Goal: Task Accomplishment & Management: Manage account settings

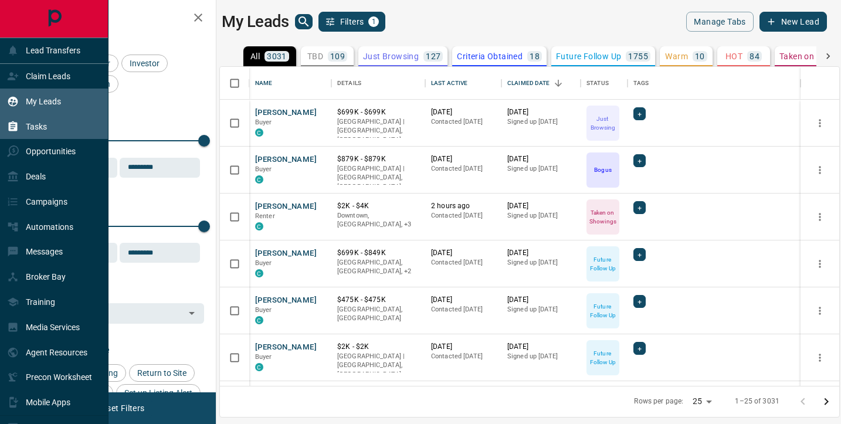
scroll to position [319, 619]
click at [30, 127] on p "Tasks" at bounding box center [36, 126] width 21 height 9
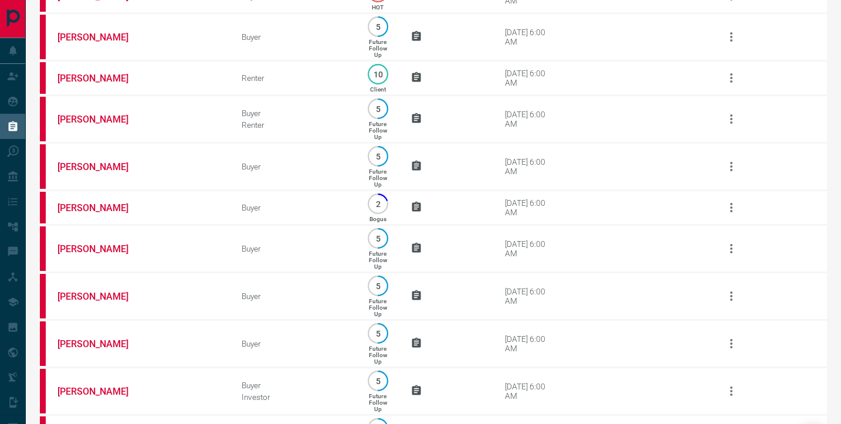
scroll to position [514, 0]
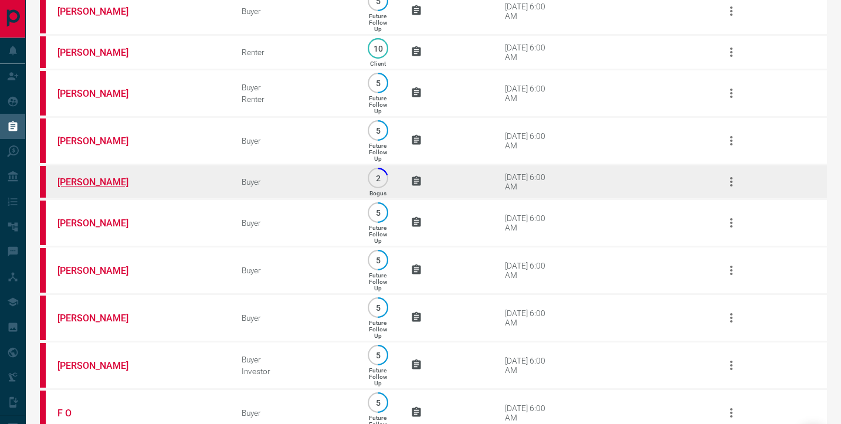
click at [106, 188] on link "[PERSON_NAME]" at bounding box center [101, 181] width 88 height 11
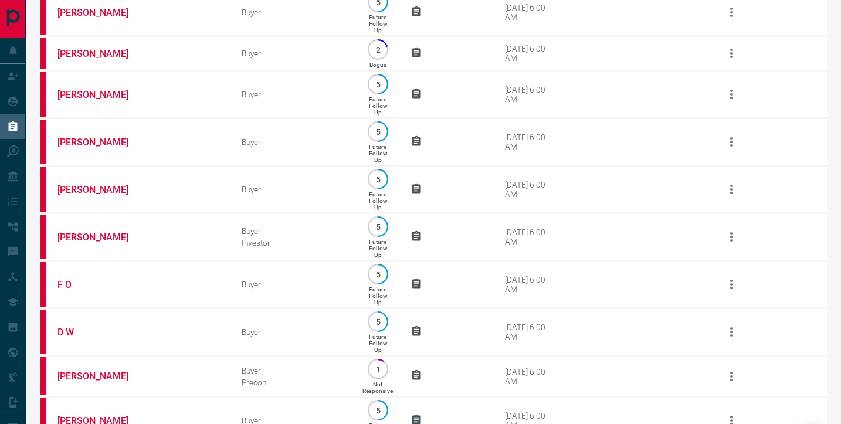
scroll to position [688, 0]
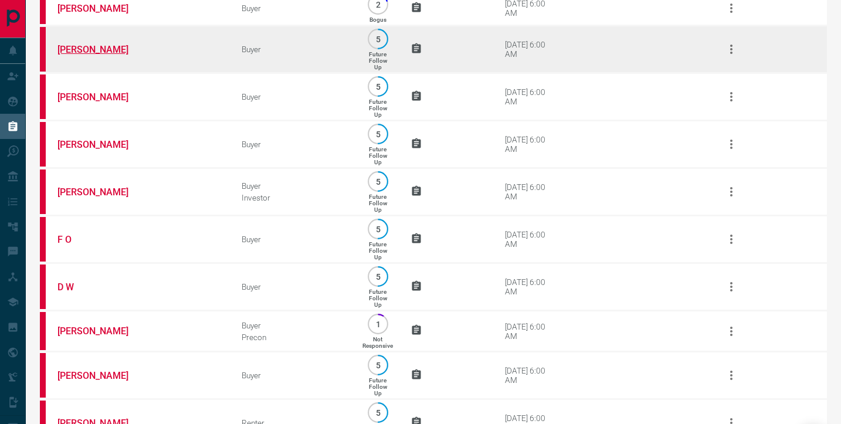
click at [80, 55] on link "[PERSON_NAME]" at bounding box center [101, 49] width 88 height 11
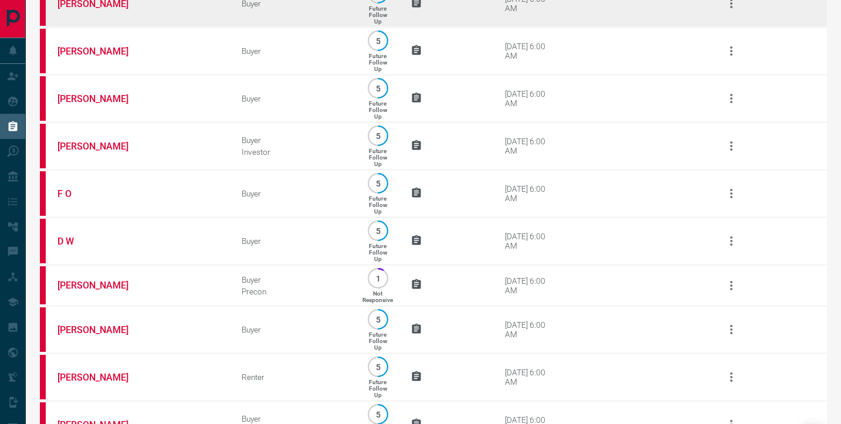
scroll to position [734, 0]
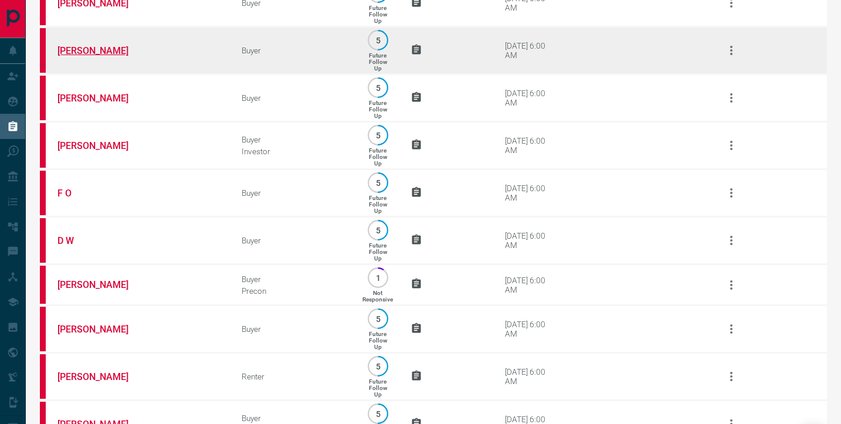
click at [87, 56] on link "[PERSON_NAME]" at bounding box center [101, 50] width 88 height 11
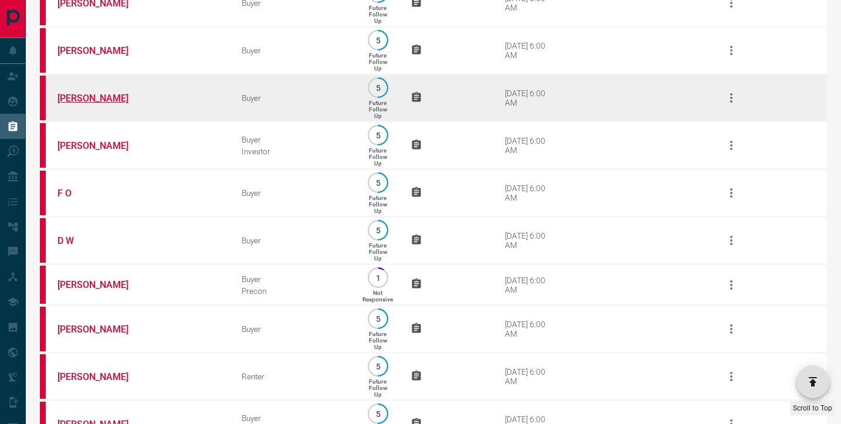
click at [91, 104] on link "[PERSON_NAME]" at bounding box center [101, 98] width 88 height 11
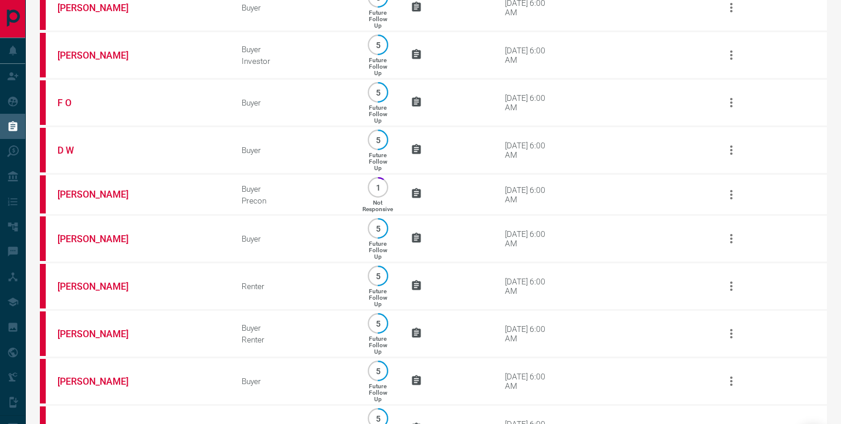
scroll to position [824, 0]
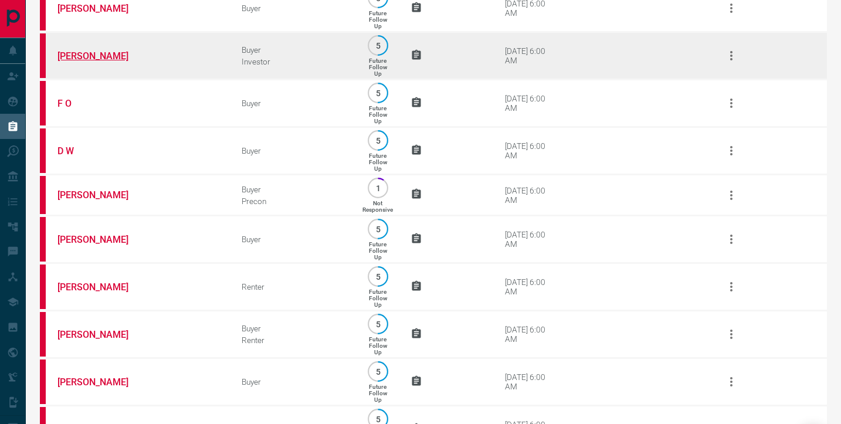
click at [121, 62] on link "[PERSON_NAME]" at bounding box center [101, 55] width 88 height 11
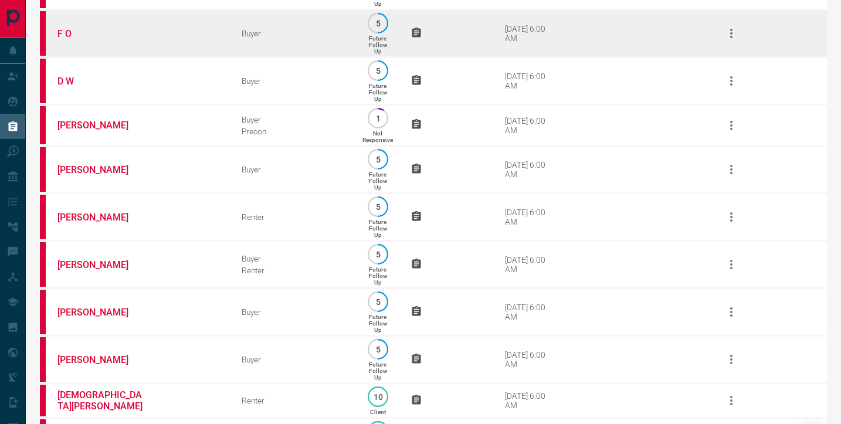
scroll to position [894, 0]
click at [62, 39] on link "F O" at bounding box center [101, 33] width 88 height 11
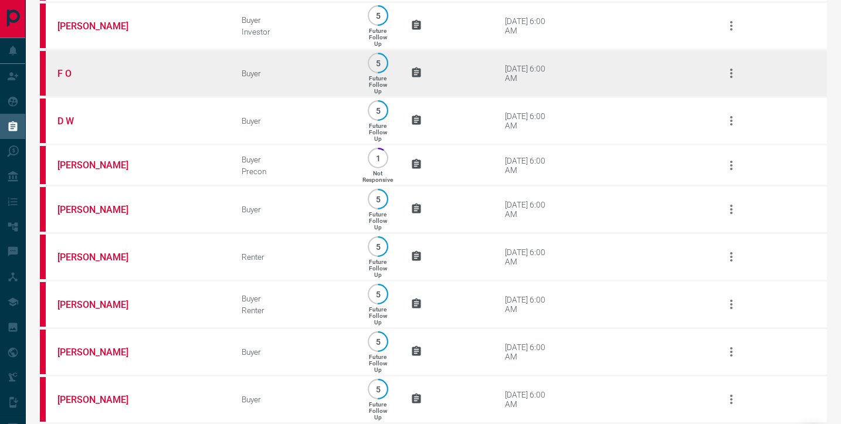
scroll to position [853, 0]
click at [67, 80] on link "F O" at bounding box center [101, 74] width 88 height 11
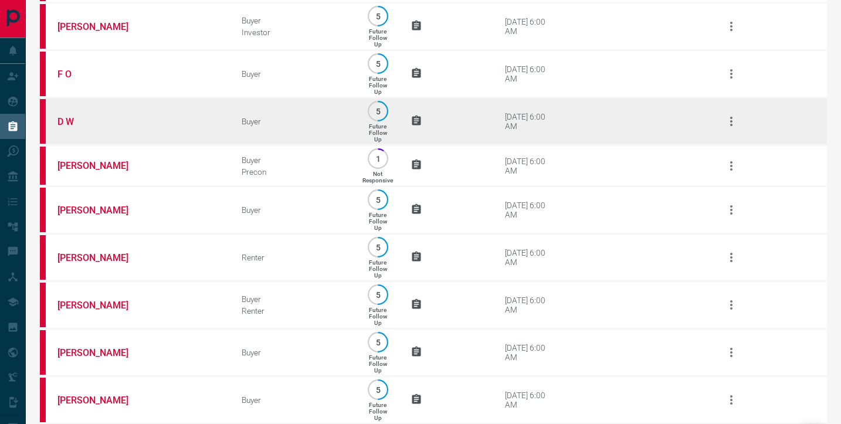
scroll to position [896, 0]
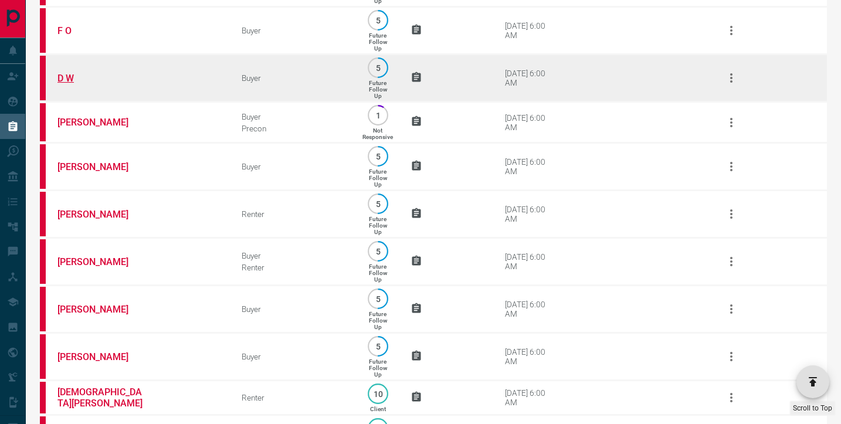
click at [64, 84] on link "D W" at bounding box center [101, 78] width 88 height 11
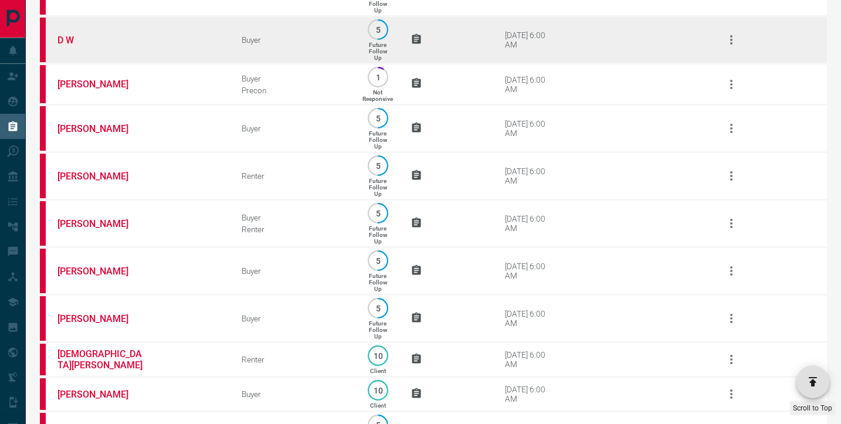
scroll to position [950, 0]
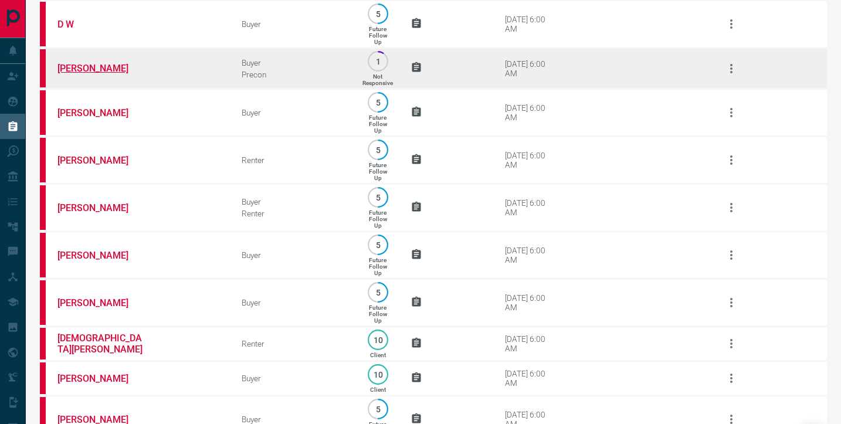
click at [87, 74] on link "[PERSON_NAME]" at bounding box center [101, 68] width 88 height 11
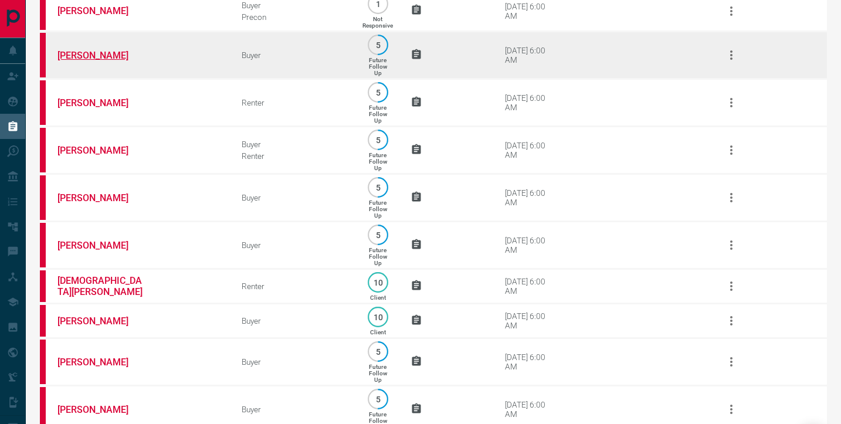
scroll to position [1004, 0]
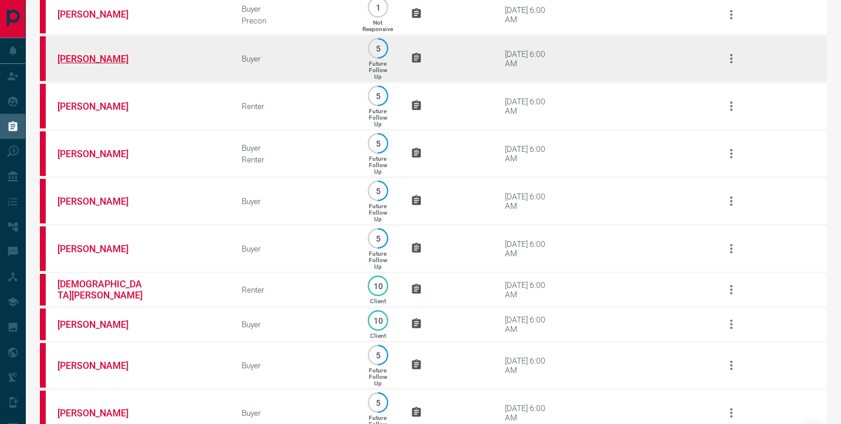
click at [106, 64] on link "[PERSON_NAME]" at bounding box center [101, 58] width 88 height 11
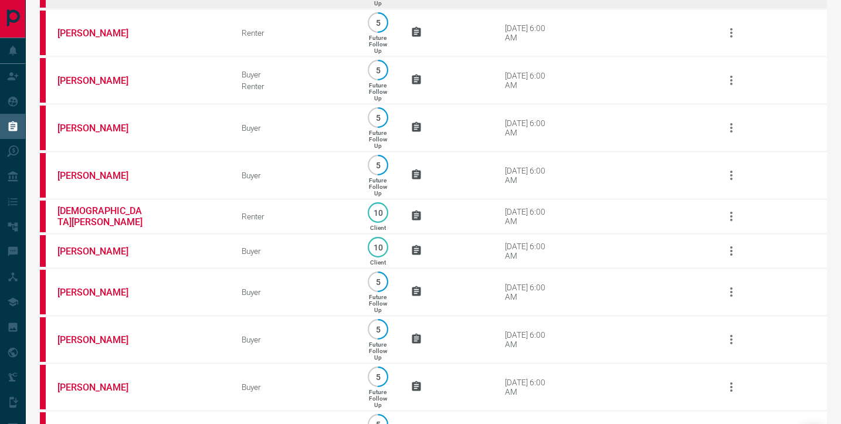
scroll to position [1078, 0]
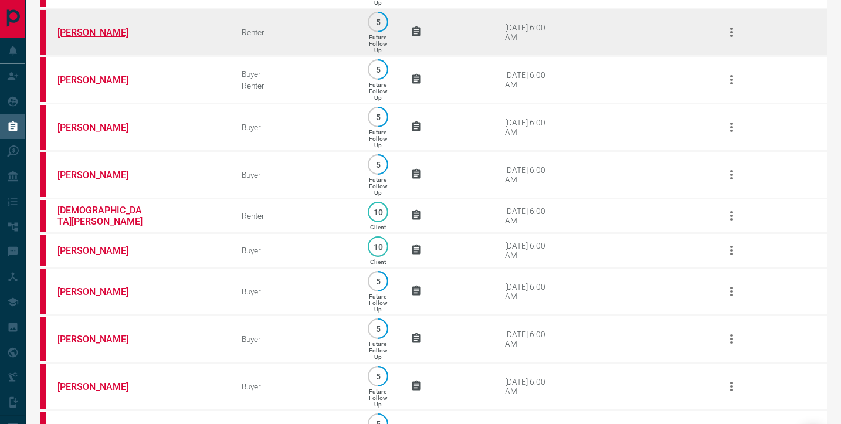
click at [73, 38] on link "[PERSON_NAME]" at bounding box center [101, 32] width 88 height 11
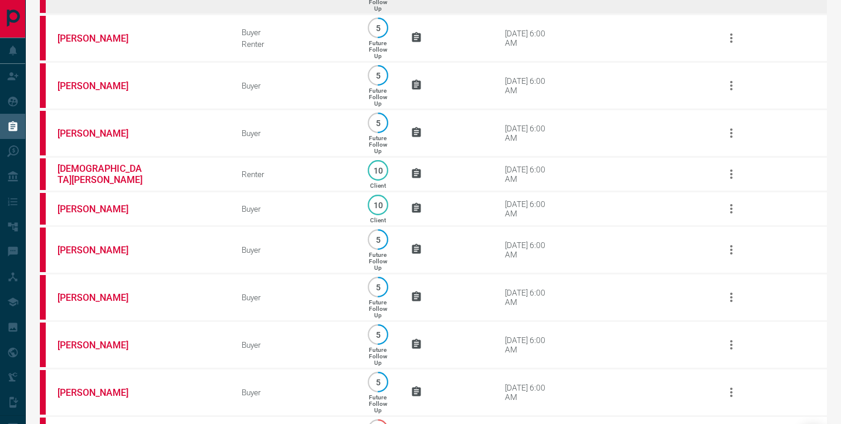
scroll to position [1075, 0]
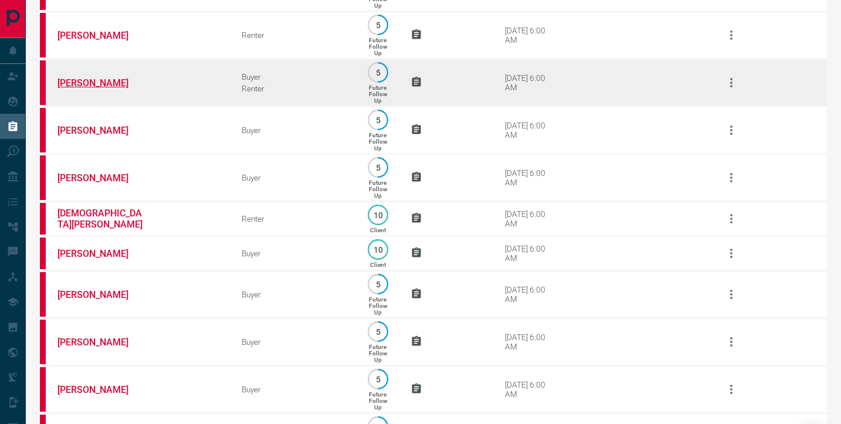
click at [74, 89] on link "[PERSON_NAME]" at bounding box center [101, 82] width 88 height 11
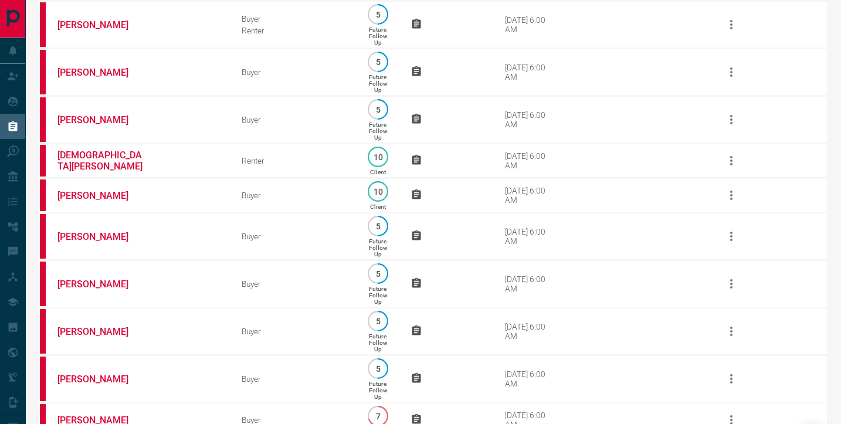
scroll to position [1134, 0]
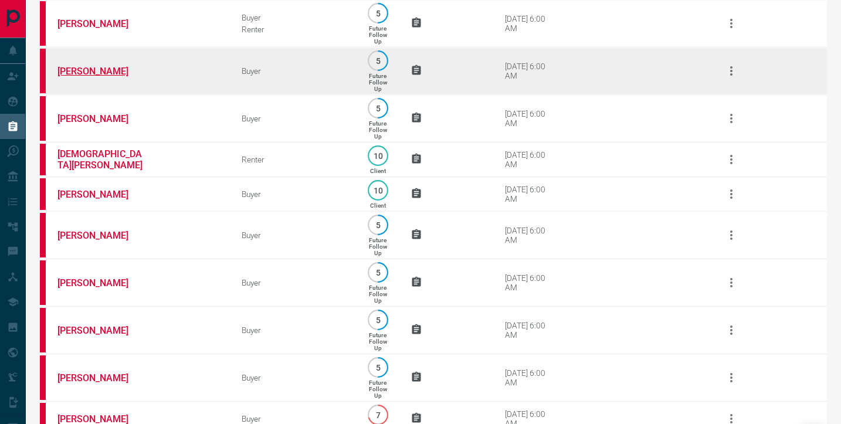
click at [93, 77] on link "[PERSON_NAME]" at bounding box center [101, 71] width 88 height 11
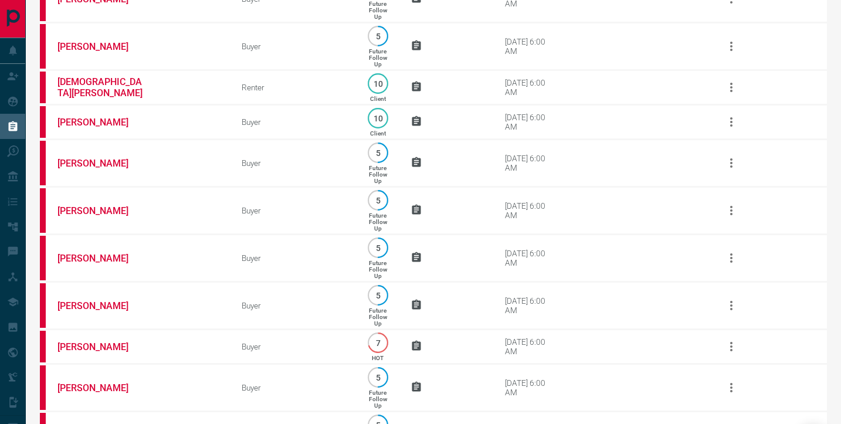
scroll to position [1218, 0]
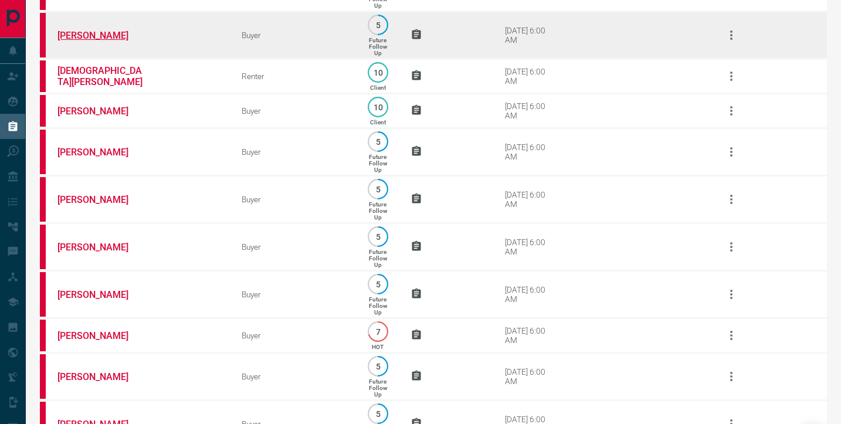
click at [83, 41] on link "[PERSON_NAME]" at bounding box center [101, 35] width 88 height 11
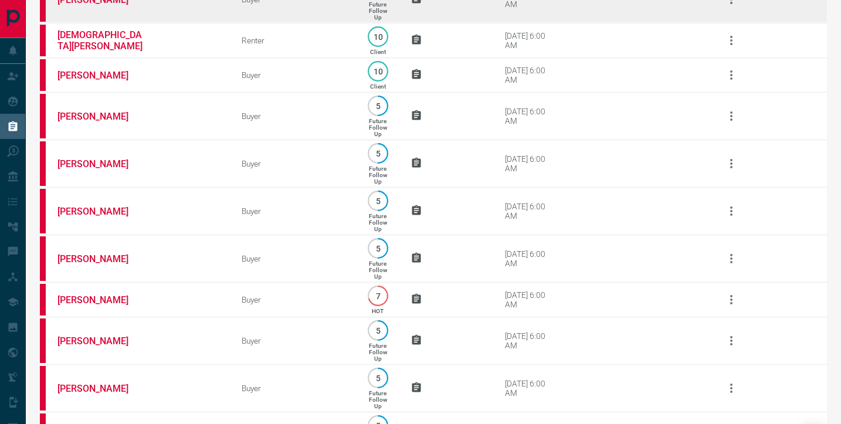
scroll to position [1259, 0]
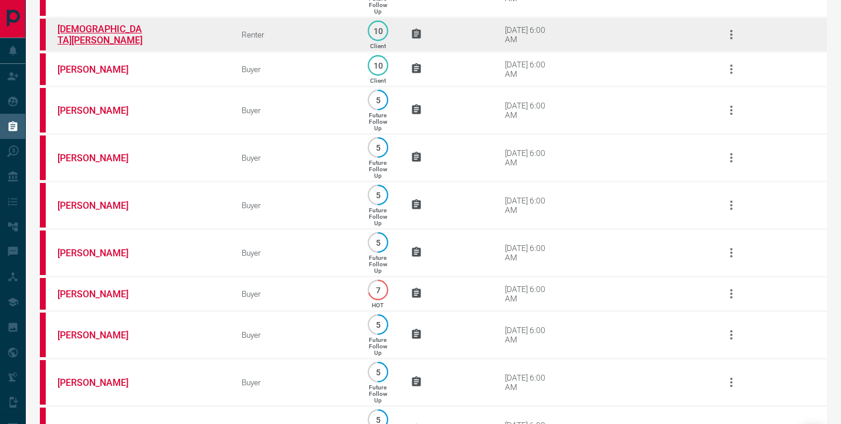
click at [79, 46] on link "[DEMOGRAPHIC_DATA][PERSON_NAME]" at bounding box center [101, 34] width 88 height 22
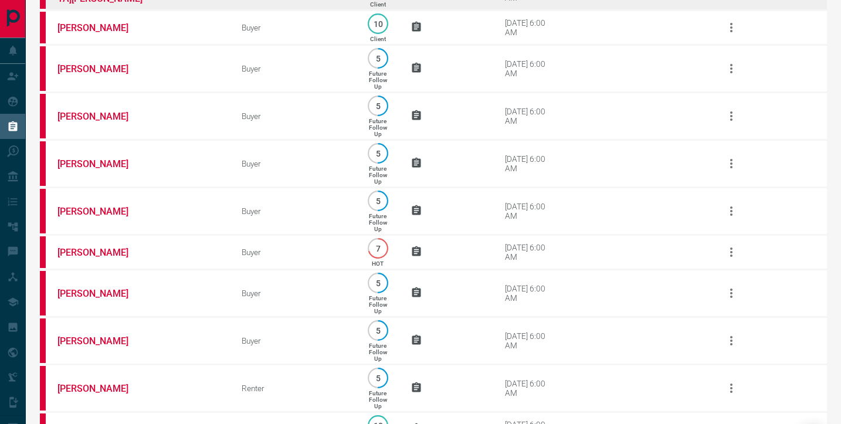
scroll to position [1304, 0]
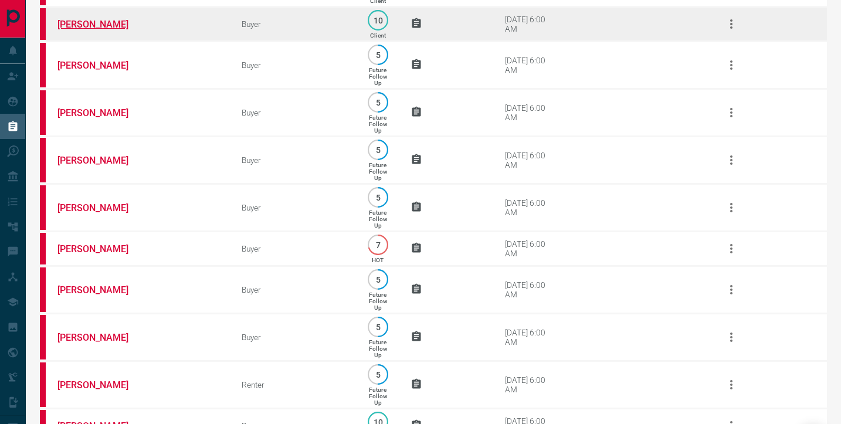
click at [95, 30] on link "[PERSON_NAME]" at bounding box center [101, 24] width 88 height 11
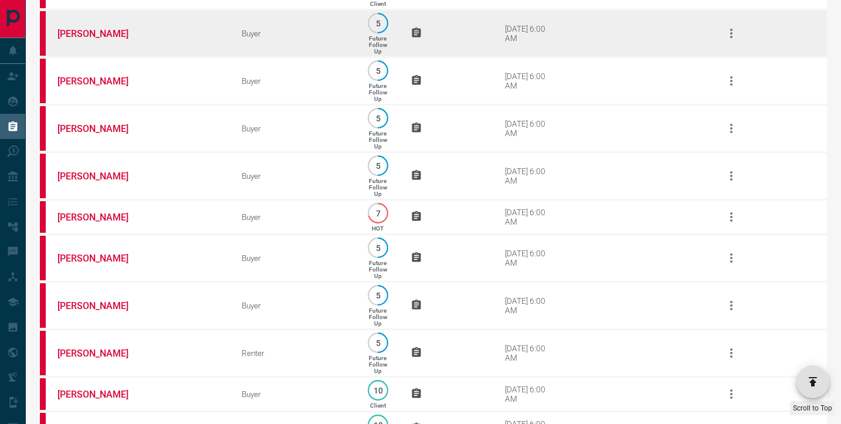
scroll to position [1348, 0]
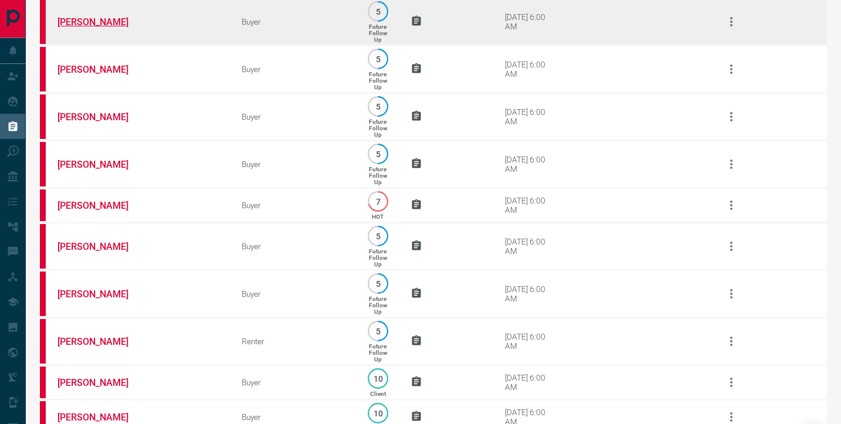
click at [74, 28] on link "[PERSON_NAME]" at bounding box center [101, 21] width 88 height 11
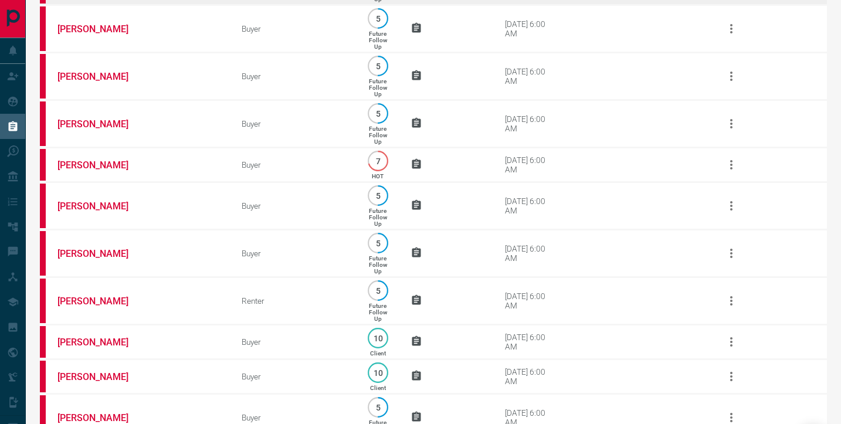
scroll to position [1382, 0]
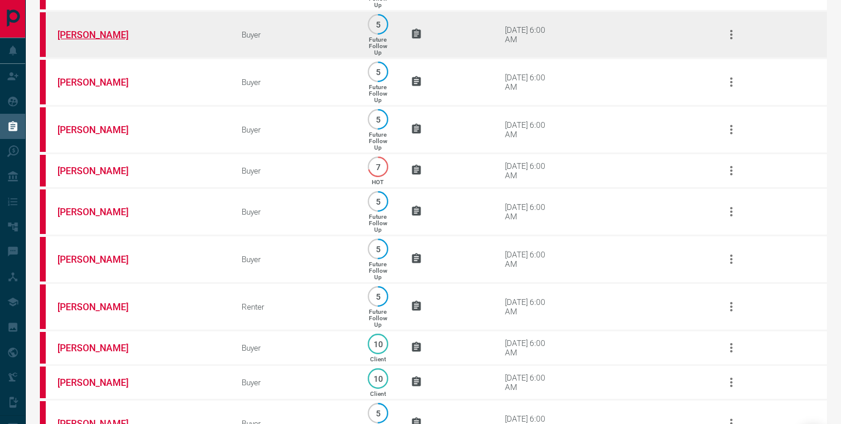
click at [87, 40] on link "[PERSON_NAME]" at bounding box center [101, 34] width 88 height 11
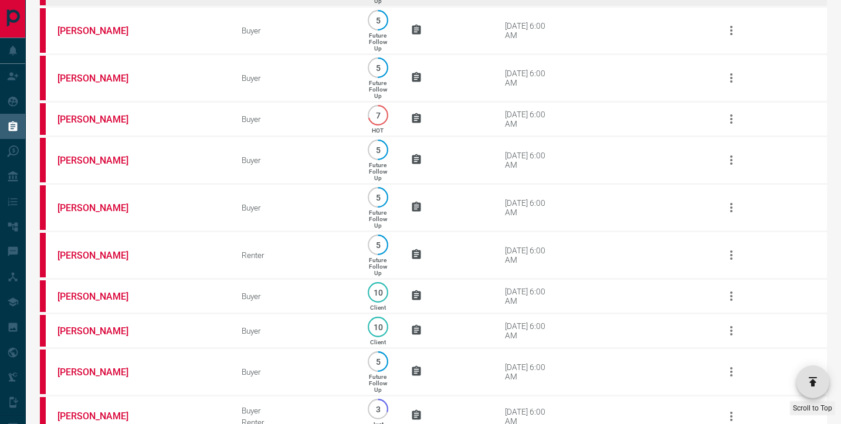
scroll to position [1443, 0]
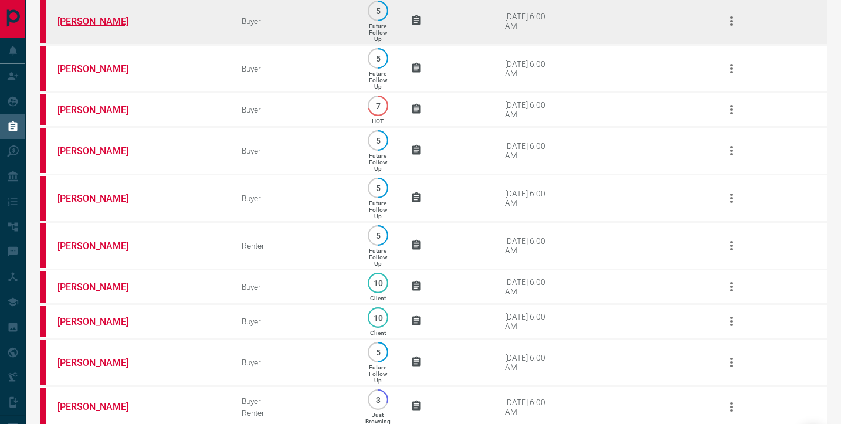
click at [68, 27] on link "[PERSON_NAME]" at bounding box center [101, 21] width 88 height 11
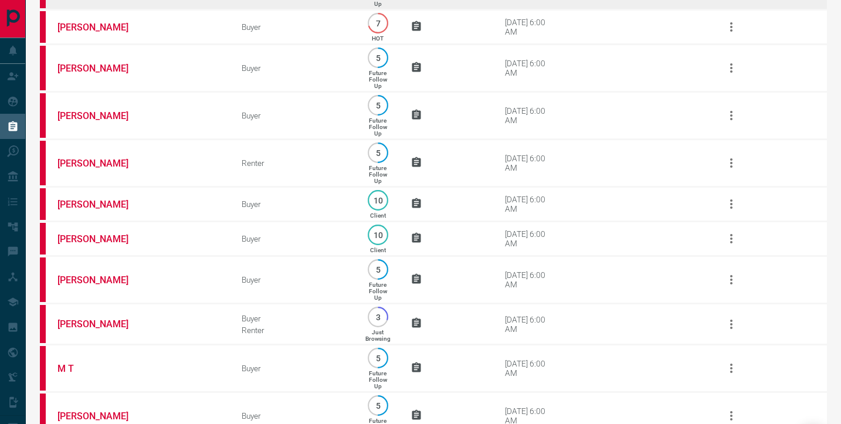
scroll to position [1525, 0]
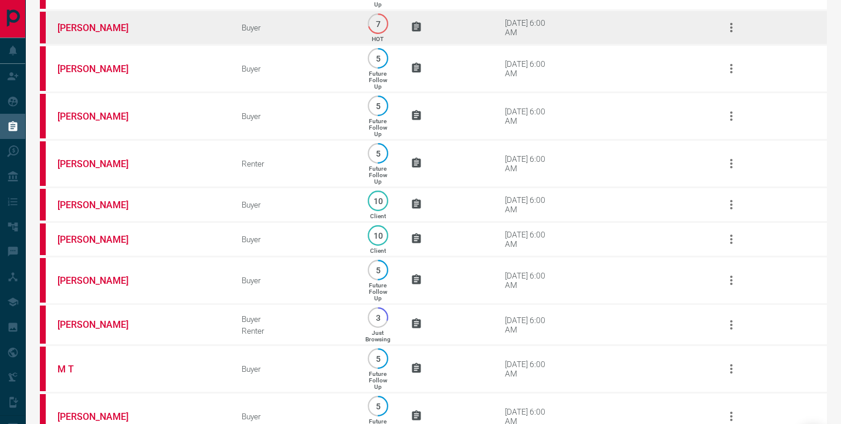
scroll to position [1544, 0]
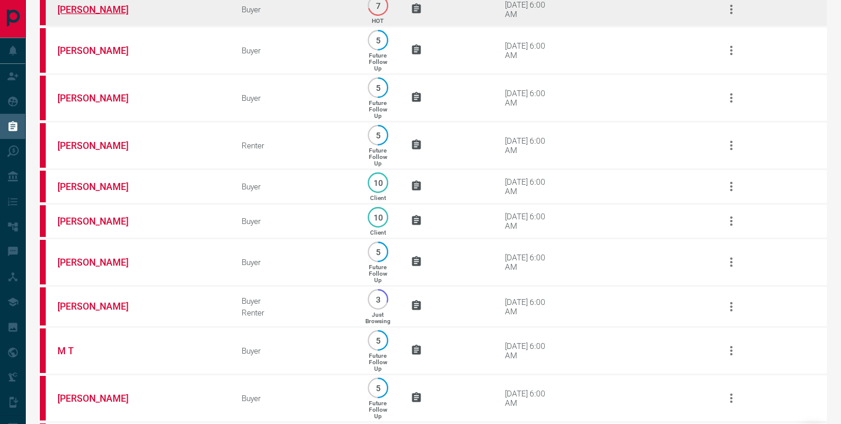
click at [80, 15] on link "[PERSON_NAME]" at bounding box center [101, 9] width 88 height 11
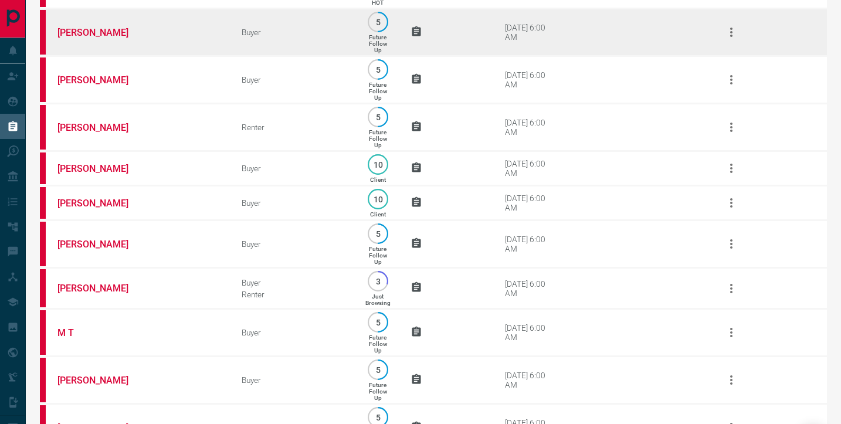
scroll to position [1548, 0]
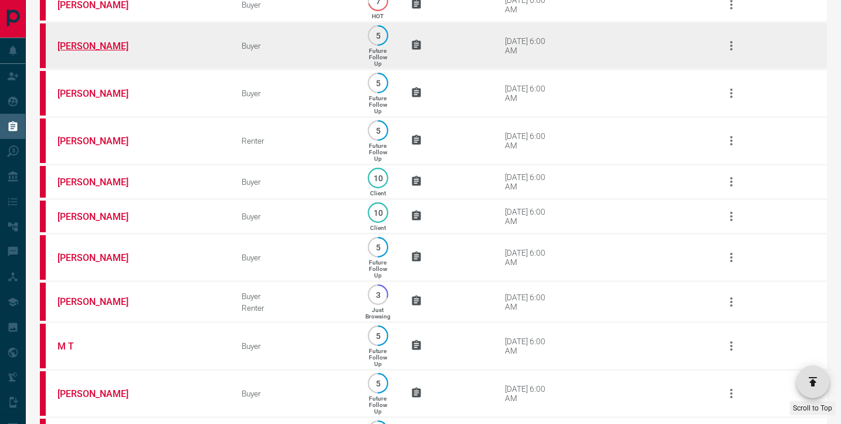
click at [90, 52] on link "[PERSON_NAME]" at bounding box center [101, 45] width 88 height 11
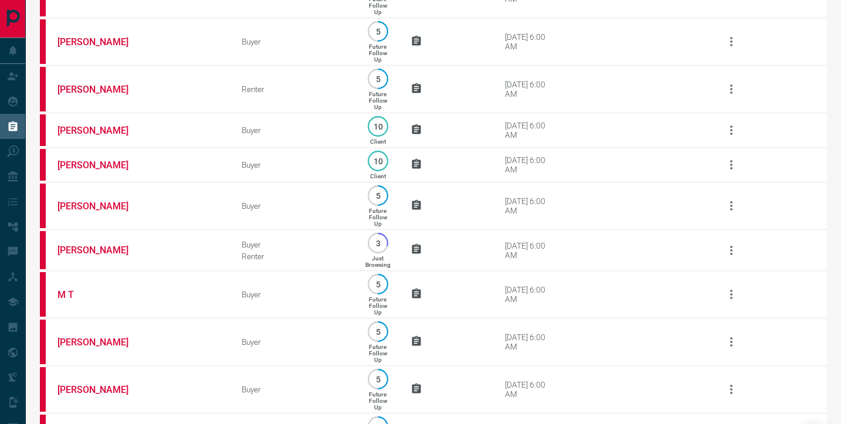
scroll to position [1599, 0]
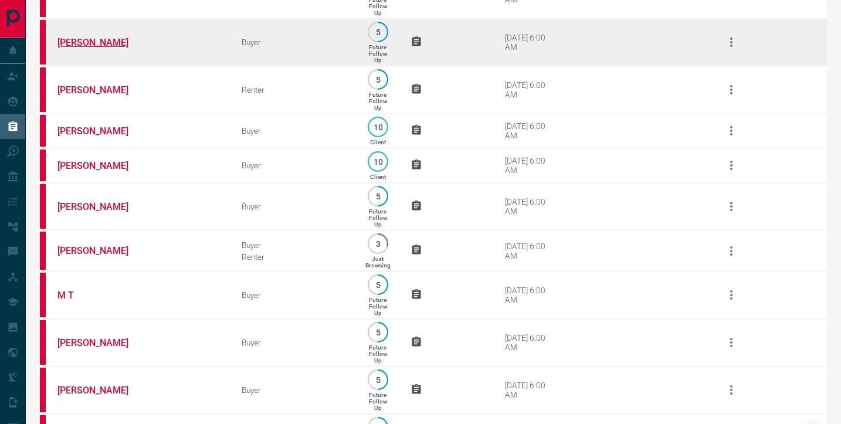
click at [100, 48] on link "[PERSON_NAME]" at bounding box center [101, 42] width 88 height 11
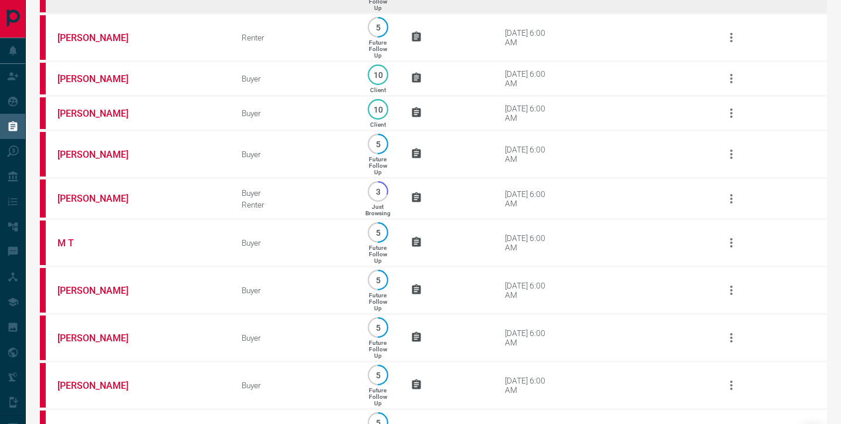
scroll to position [1653, 0]
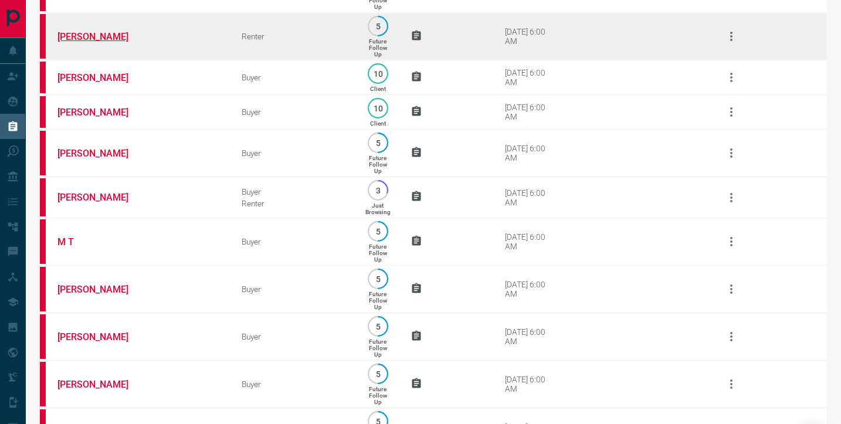
click at [100, 42] on link "[PERSON_NAME]" at bounding box center [101, 36] width 88 height 11
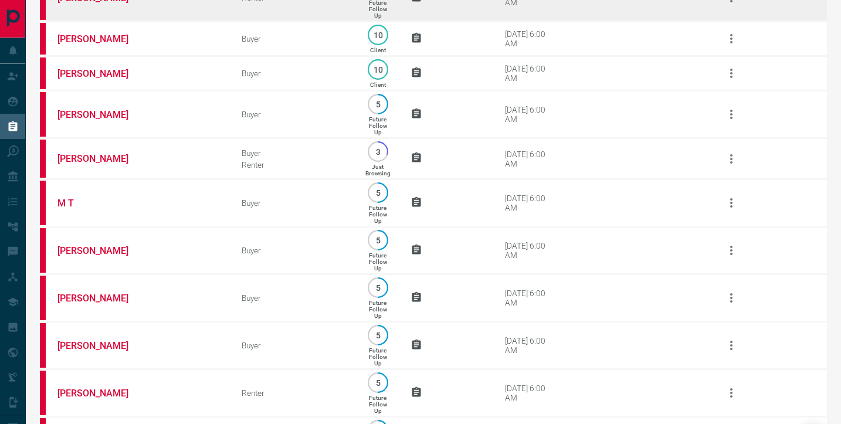
scroll to position [1714, 0]
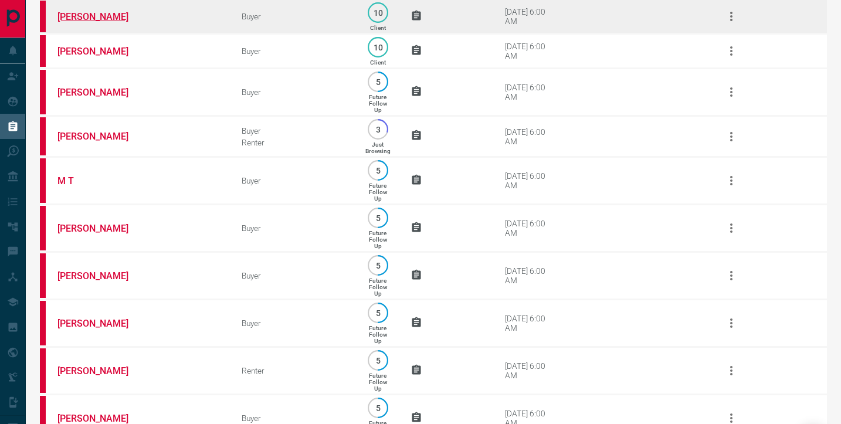
click at [94, 22] on link "[PERSON_NAME]" at bounding box center [101, 16] width 88 height 11
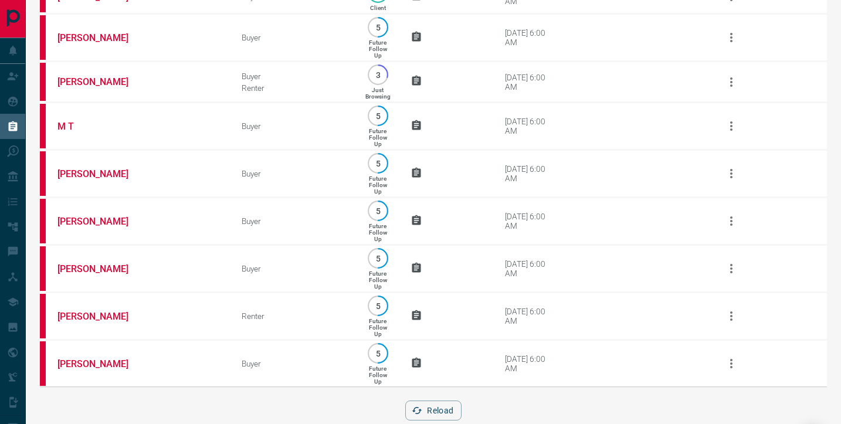
scroll to position [1769, 0]
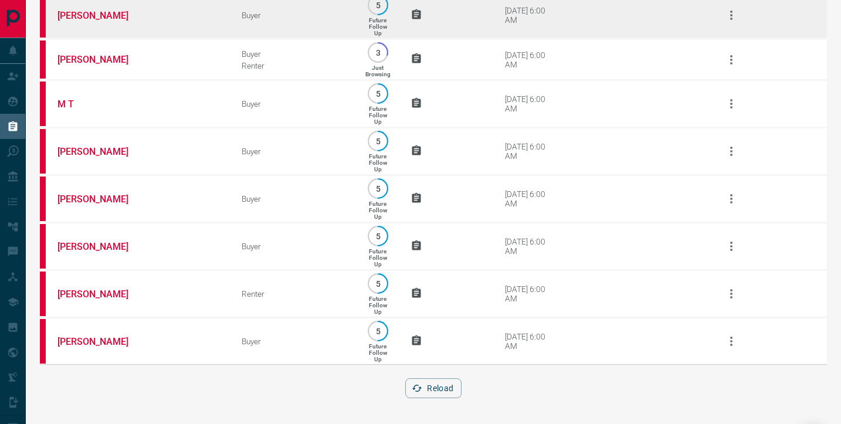
scroll to position [1804, 0]
click at [86, 21] on link "[PERSON_NAME]" at bounding box center [101, 15] width 88 height 11
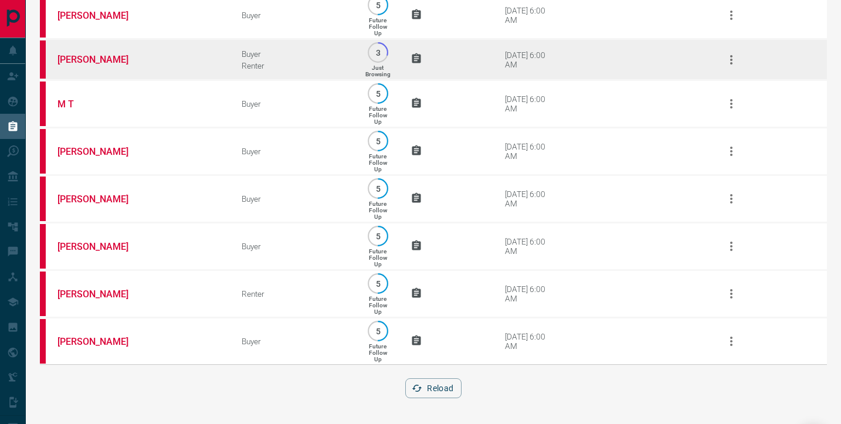
scroll to position [1823, 0]
click at [91, 65] on link "[PERSON_NAME]" at bounding box center [101, 59] width 88 height 11
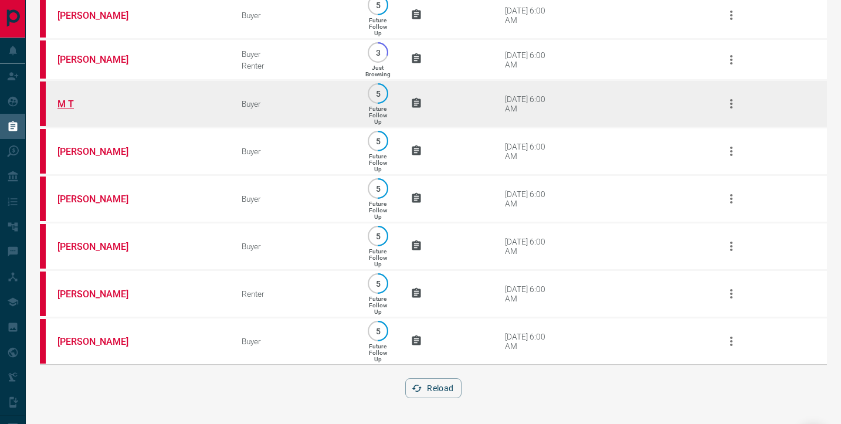
click at [62, 98] on link "M T" at bounding box center [101, 103] width 88 height 11
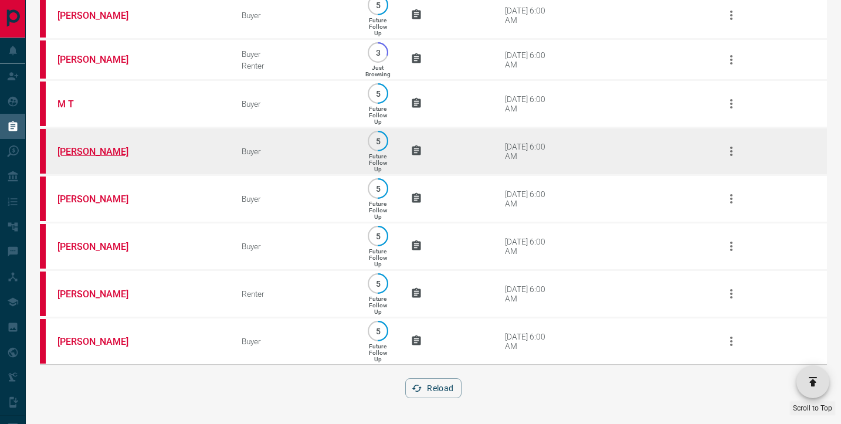
click at [79, 146] on link "[PERSON_NAME]" at bounding box center [101, 151] width 88 height 11
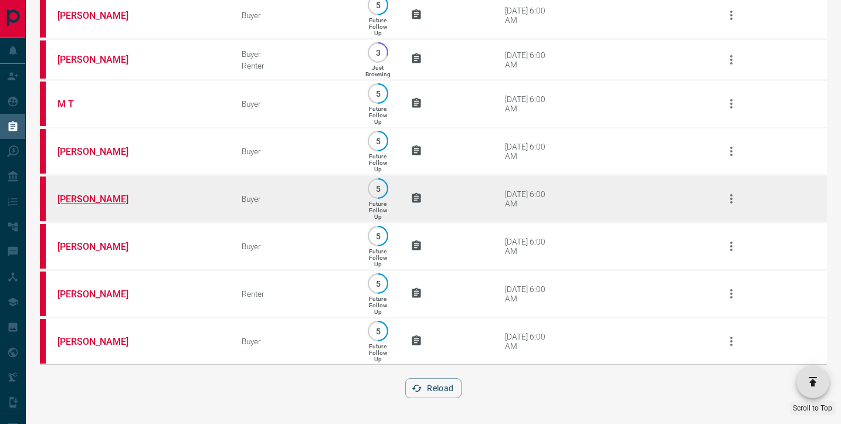
click at [84, 193] on link "[PERSON_NAME]" at bounding box center [101, 198] width 88 height 11
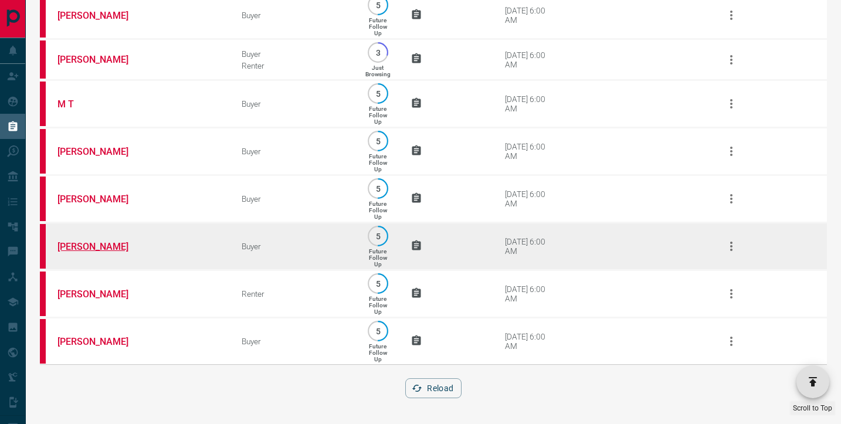
click at [87, 246] on link "[PERSON_NAME]" at bounding box center [101, 246] width 88 height 11
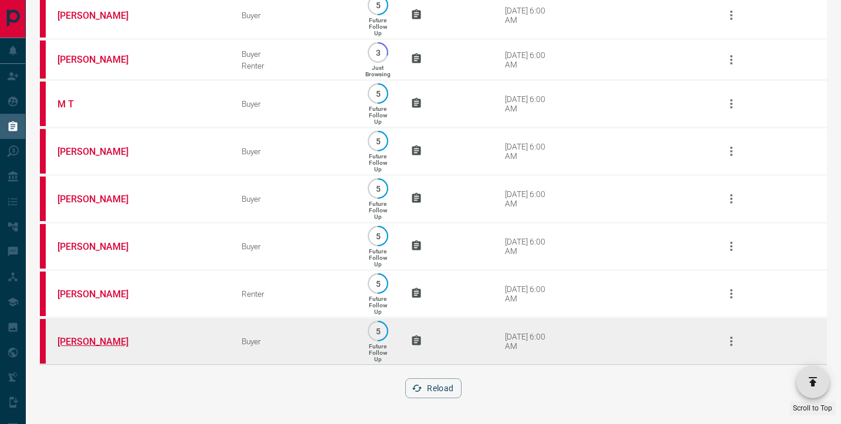
click at [89, 339] on link "[PERSON_NAME]" at bounding box center [101, 341] width 88 height 11
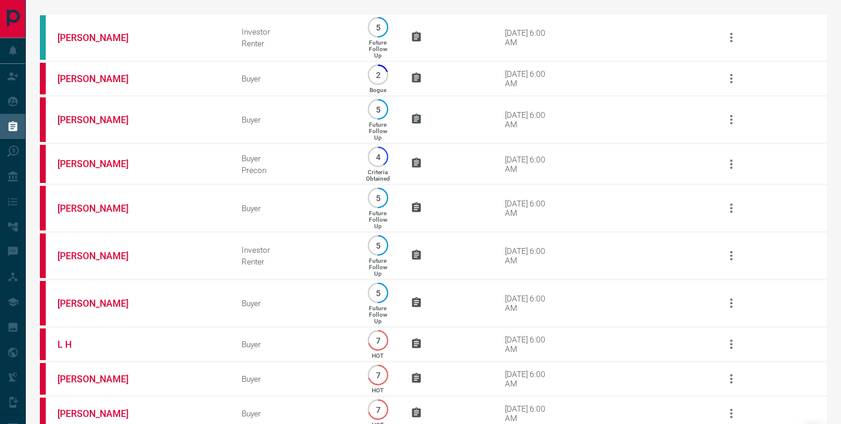
scroll to position [0, 0]
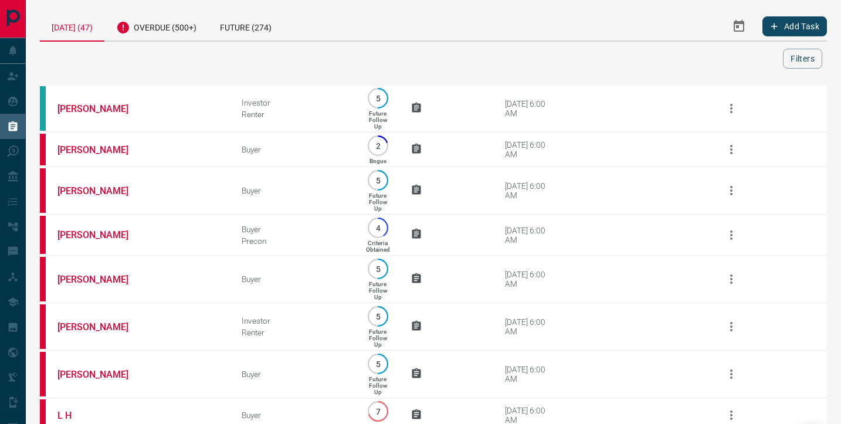
click at [735, 28] on icon "Select Date Range" at bounding box center [739, 26] width 14 height 14
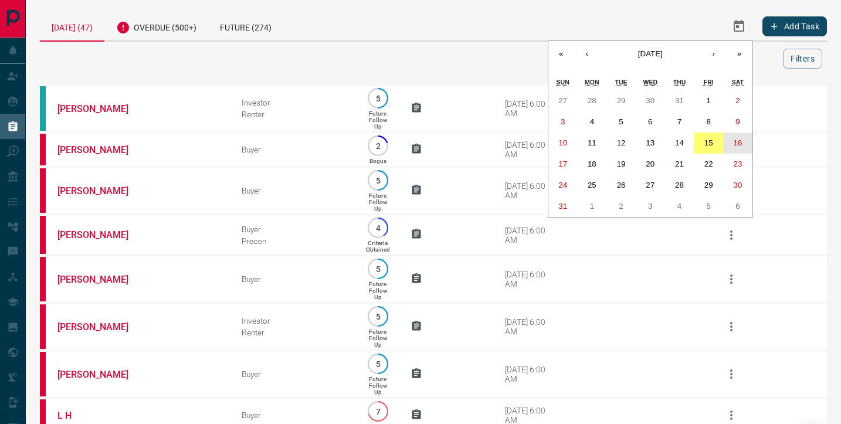
click at [736, 140] on abbr "16" at bounding box center [737, 142] width 9 height 9
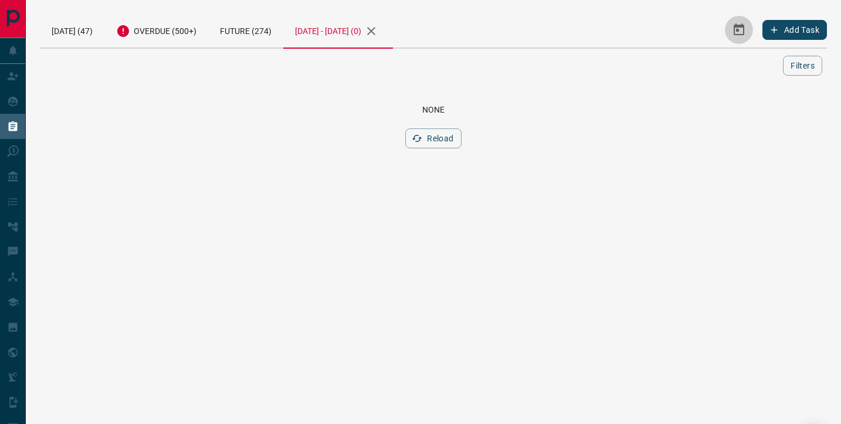
click at [735, 35] on icon "Select Date Range" at bounding box center [738, 29] width 11 height 12
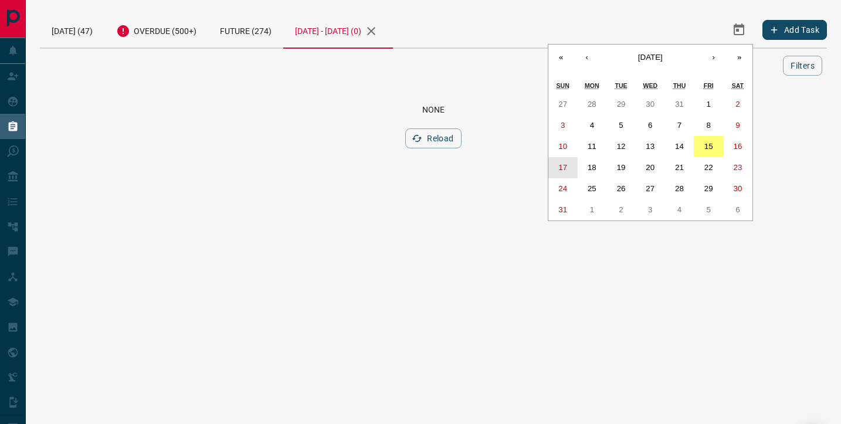
click at [569, 170] on button "17" at bounding box center [562, 167] width 29 height 21
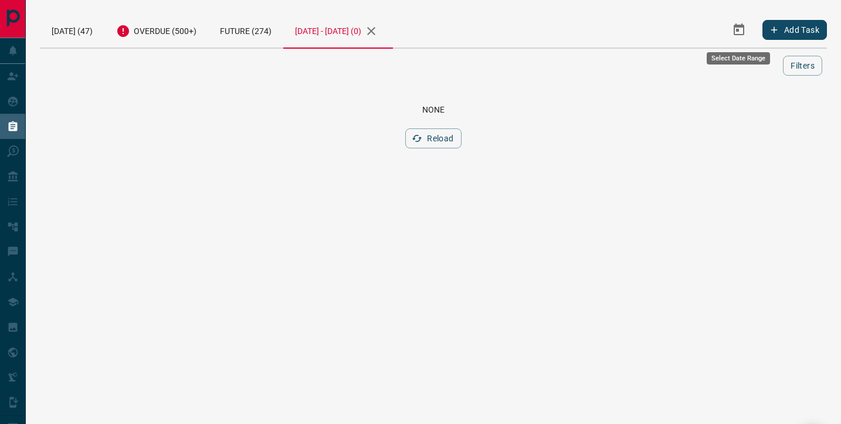
click at [742, 34] on icon "Select Date Range" at bounding box center [738, 29] width 11 height 12
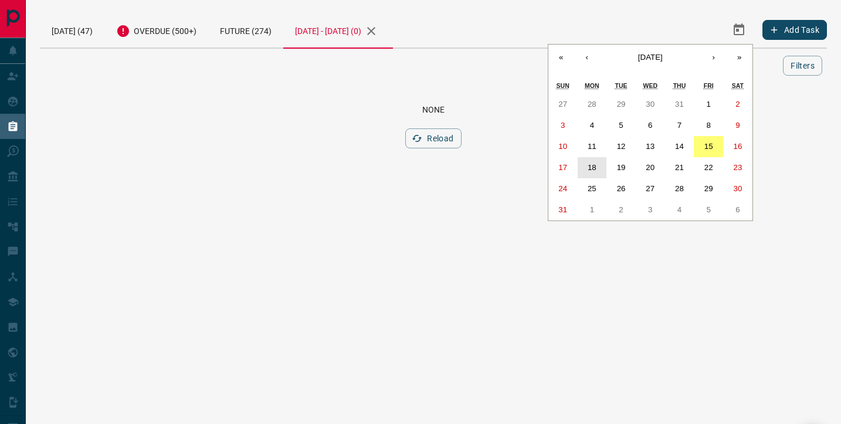
click at [594, 167] on abbr "18" at bounding box center [591, 167] width 9 height 9
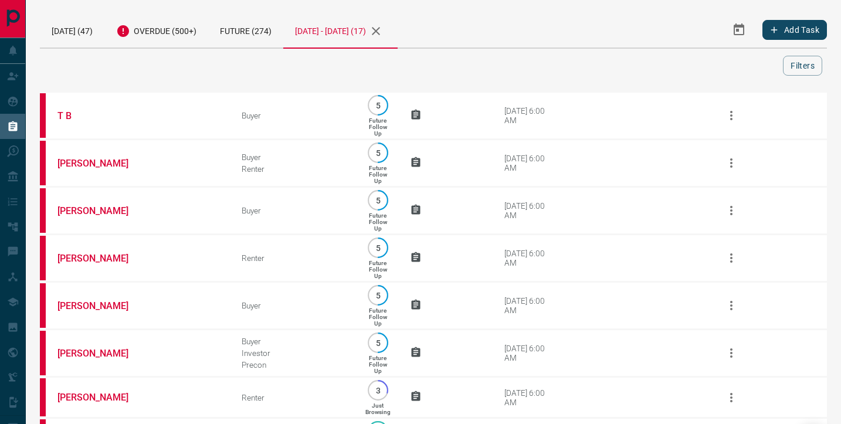
click at [740, 36] on icon "Select Date Range" at bounding box center [739, 30] width 14 height 14
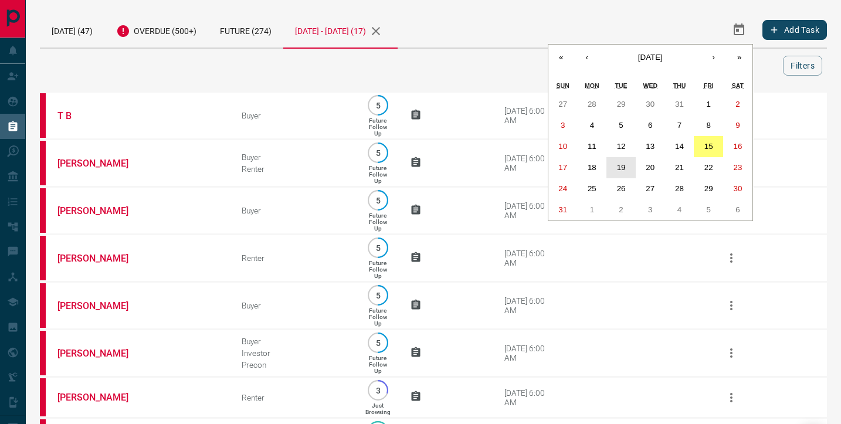
click at [618, 166] on abbr "19" at bounding box center [621, 167] width 9 height 9
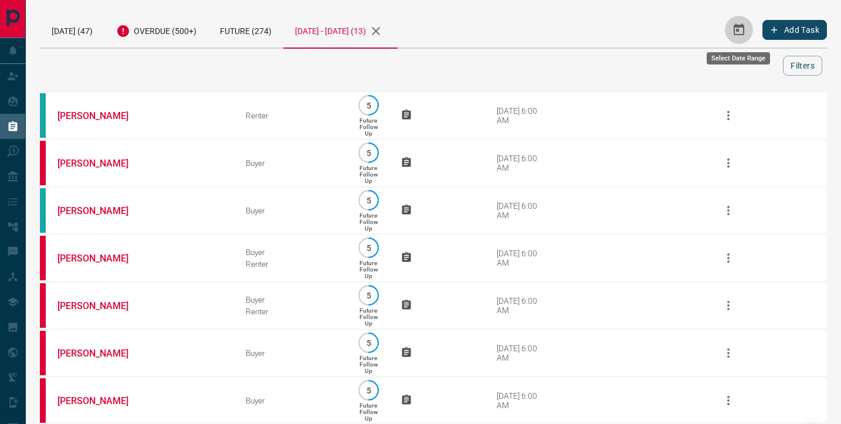
click at [747, 32] on button "Select Date Range" at bounding box center [739, 30] width 28 height 28
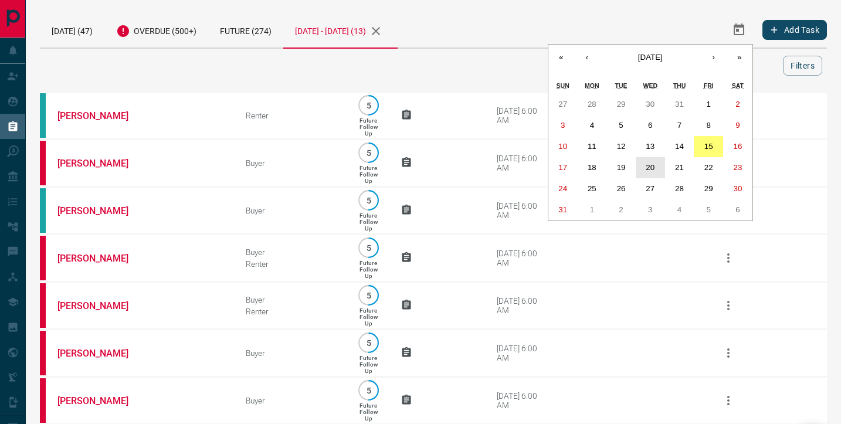
click at [654, 165] on button "20" at bounding box center [650, 167] width 29 height 21
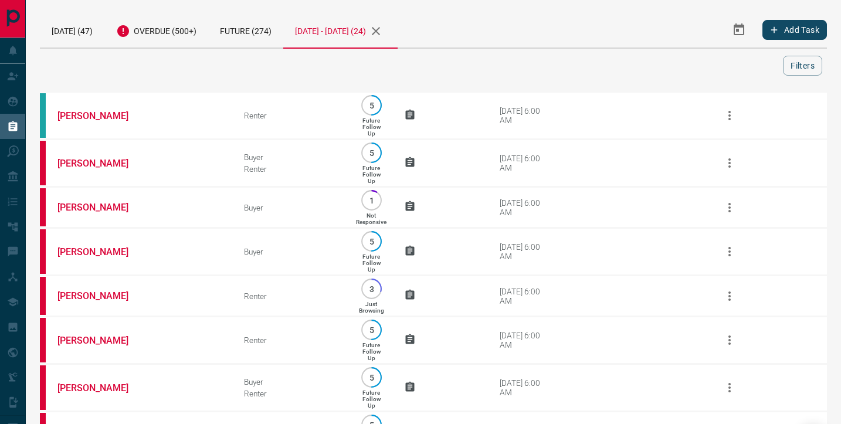
click at [734, 30] on icon "Select Date Range" at bounding box center [738, 29] width 11 height 12
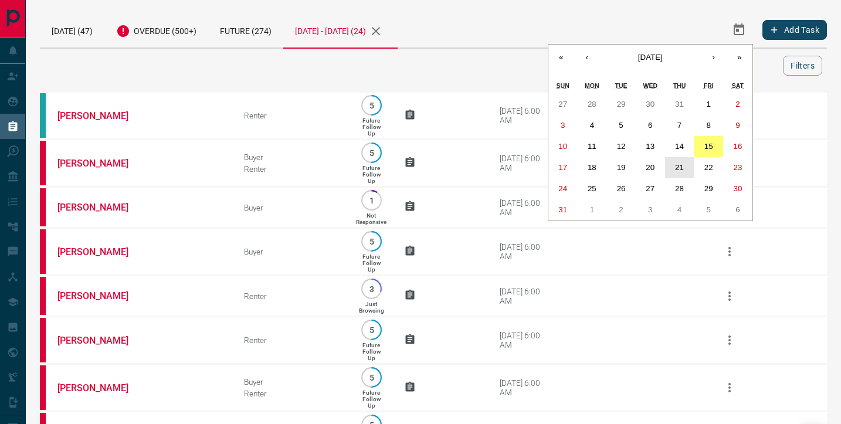
click at [685, 166] on button "21" at bounding box center [679, 167] width 29 height 21
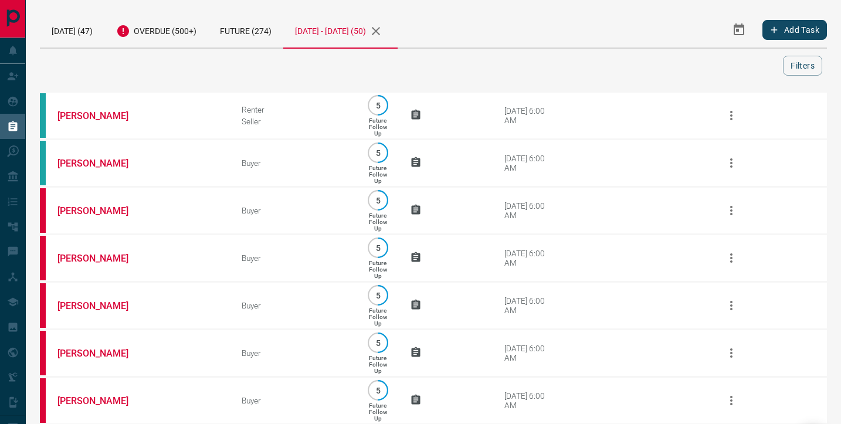
click at [740, 32] on icon "Select Date Range" at bounding box center [739, 30] width 14 height 14
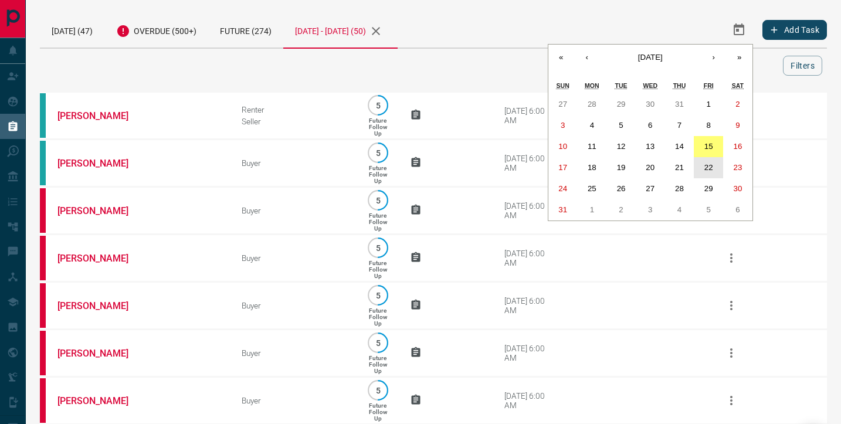
click at [710, 164] on abbr "22" at bounding box center [708, 167] width 9 height 9
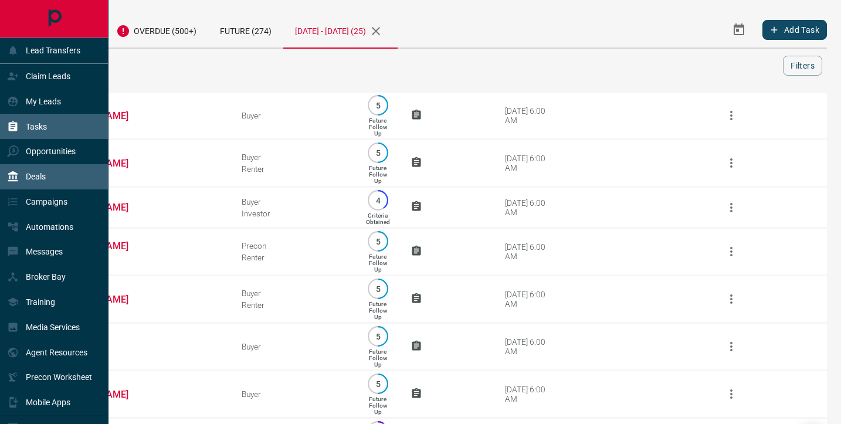
click at [29, 176] on p "Deals" at bounding box center [36, 176] width 20 height 9
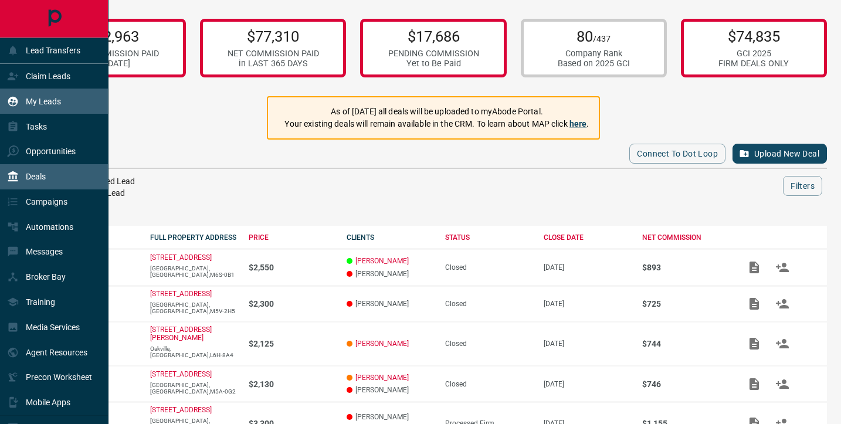
click at [33, 104] on p "My Leads" at bounding box center [43, 101] width 35 height 9
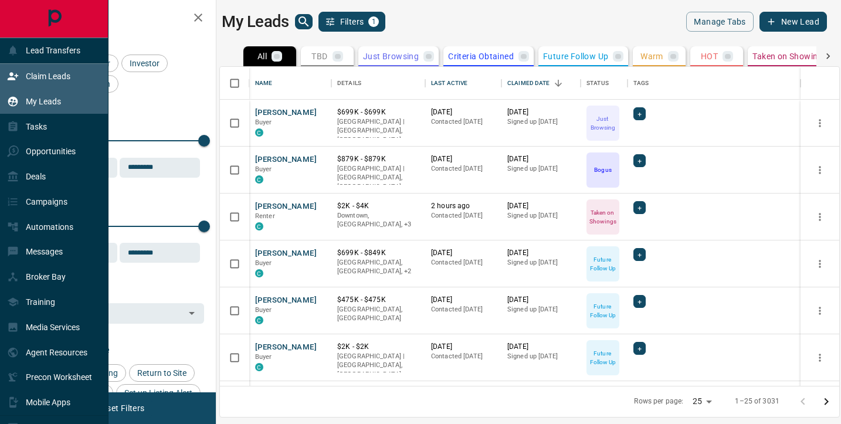
click at [39, 77] on p "Claim Leads" at bounding box center [48, 76] width 45 height 9
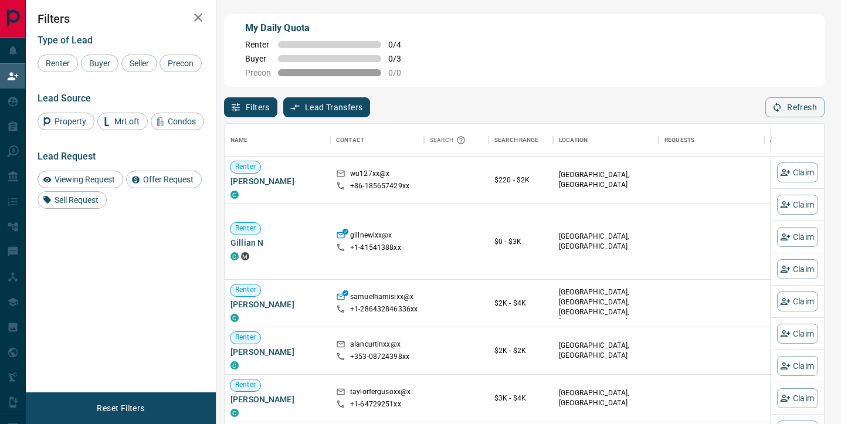
scroll to position [321, 599]
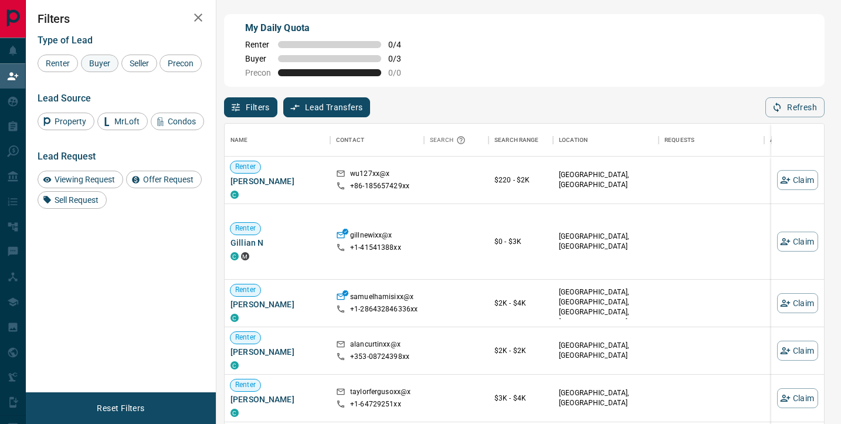
click at [103, 63] on span "Buyer" at bounding box center [99, 63] width 29 height 9
click at [171, 126] on span "Condos" at bounding box center [182, 121] width 36 height 9
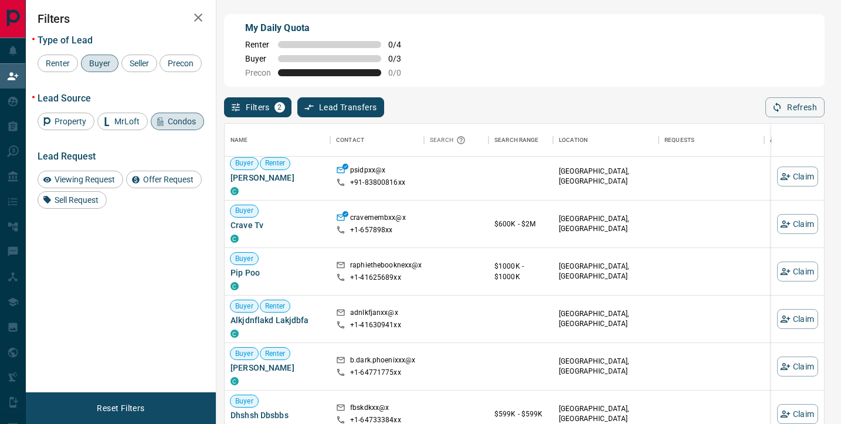
scroll to position [0, 0]
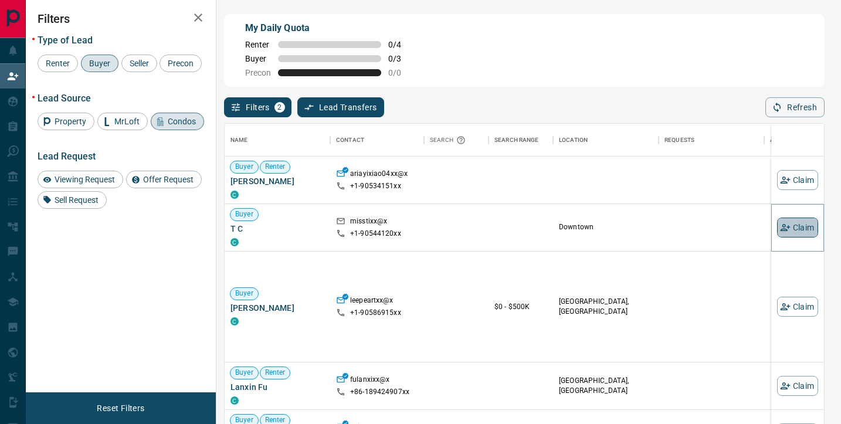
click at [794, 230] on button "Claim" at bounding box center [797, 228] width 41 height 20
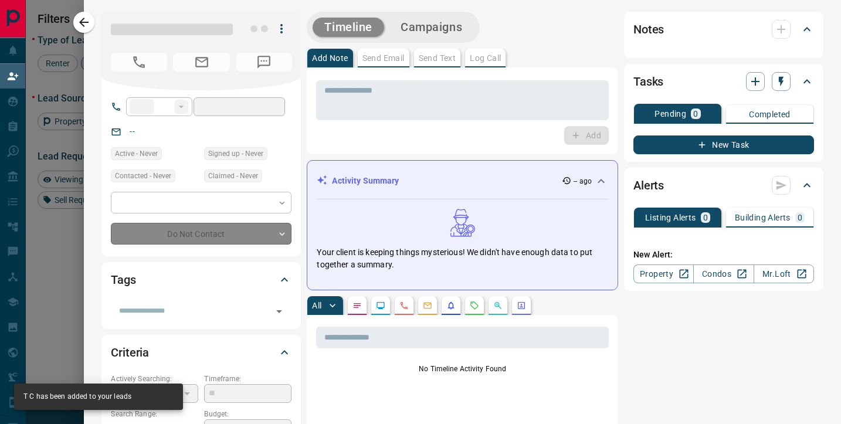
type input "**"
type input "**********"
type input "*"
type input "*********"
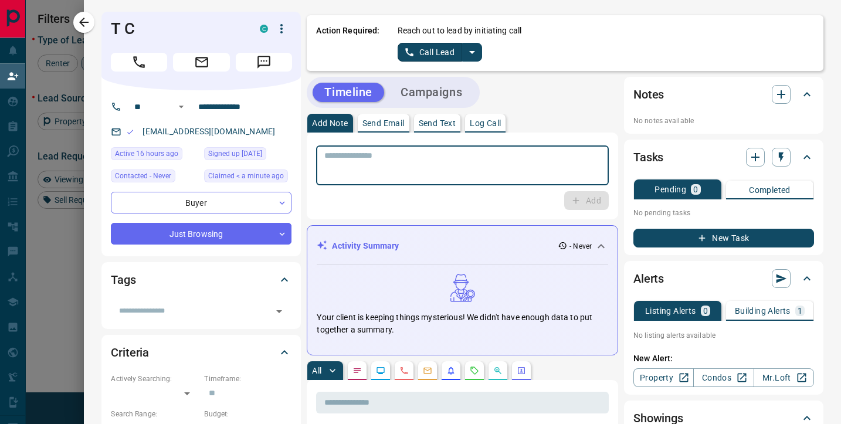
click at [378, 164] on textarea at bounding box center [462, 166] width 276 height 30
drag, startPoint x: 487, startPoint y: 155, endPoint x: 308, endPoint y: 152, distance: 178.2
click at [308, 152] on div "**********" at bounding box center [462, 175] width 311 height 87
type textarea "**********"
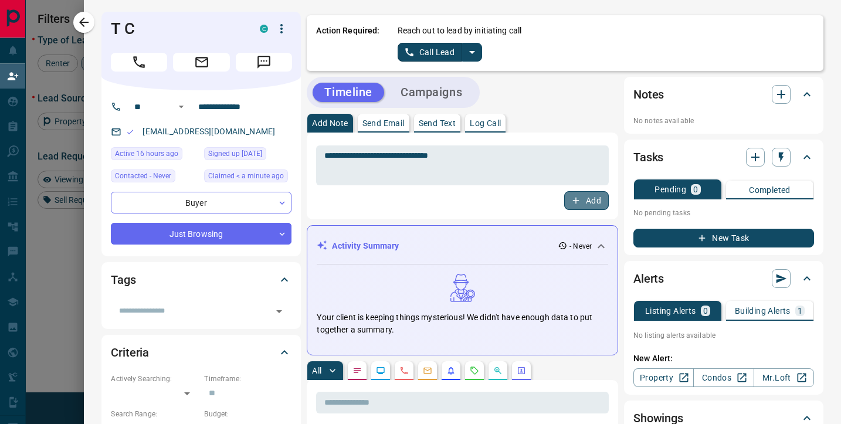
click at [585, 201] on button "Add" at bounding box center [586, 200] width 45 height 19
click at [473, 53] on icon "split button" at bounding box center [472, 52] width 14 height 14
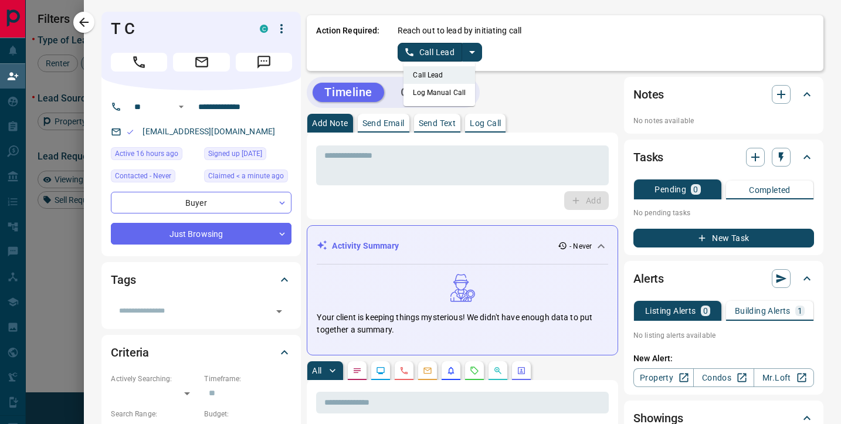
click at [436, 97] on li "Log Manual Call" at bounding box center [439, 93] width 72 height 18
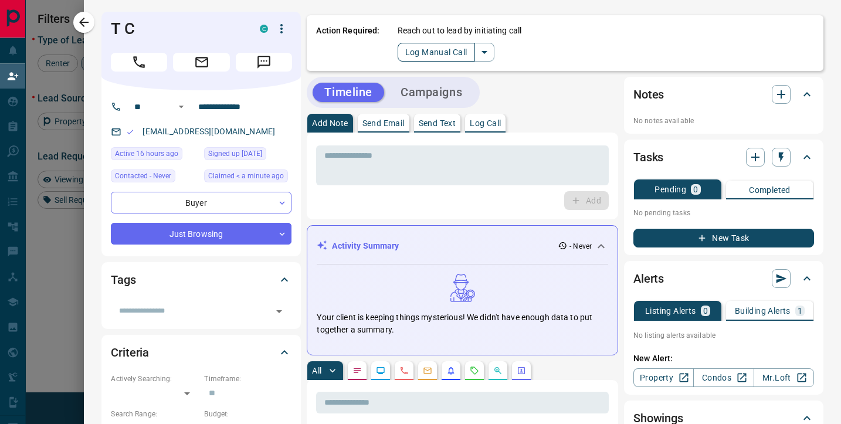
click at [430, 56] on button "Log Manual Call" at bounding box center [435, 52] width 77 height 19
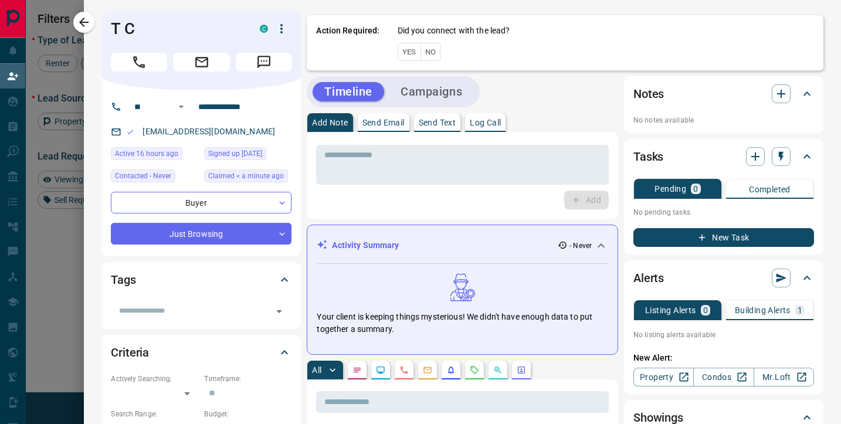
click at [430, 54] on button "No" at bounding box center [430, 52] width 21 height 18
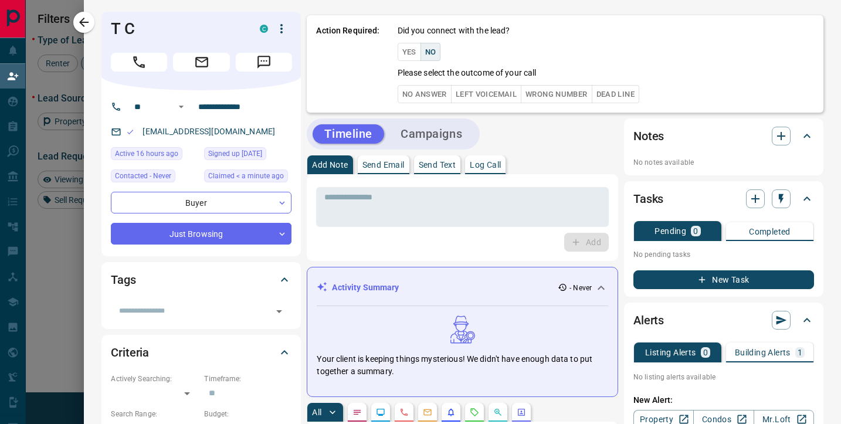
click at [422, 93] on button "No Answer" at bounding box center [424, 94] width 54 height 18
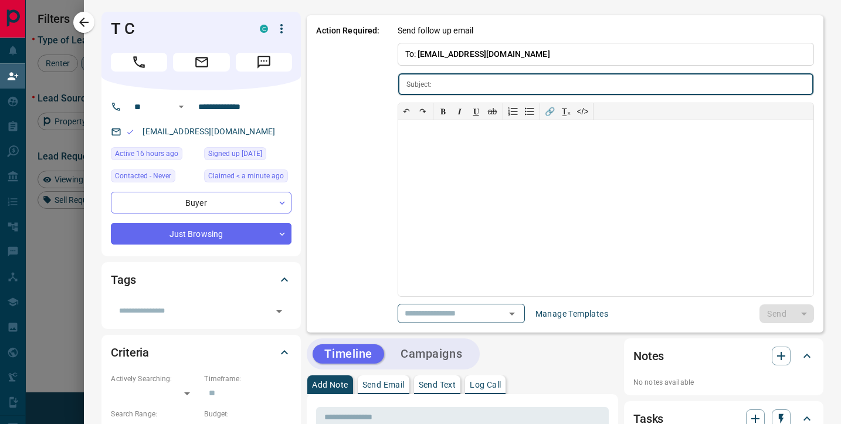
type input "**********"
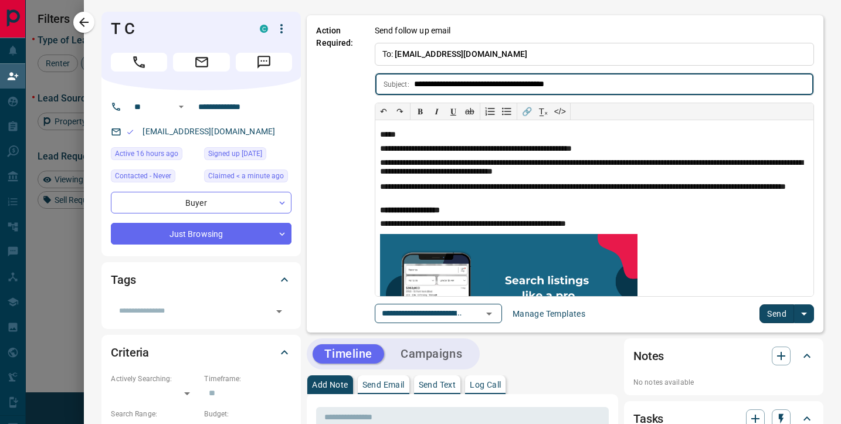
click at [780, 320] on button "Send" at bounding box center [776, 313] width 35 height 19
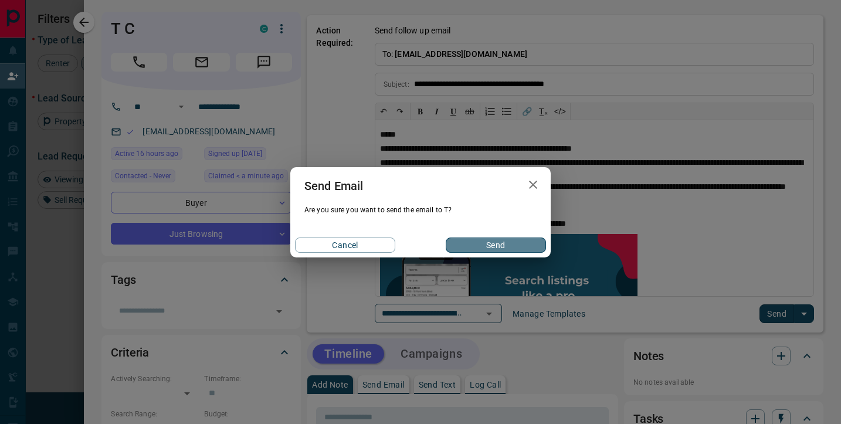
click at [527, 241] on button "Send" at bounding box center [496, 244] width 100 height 15
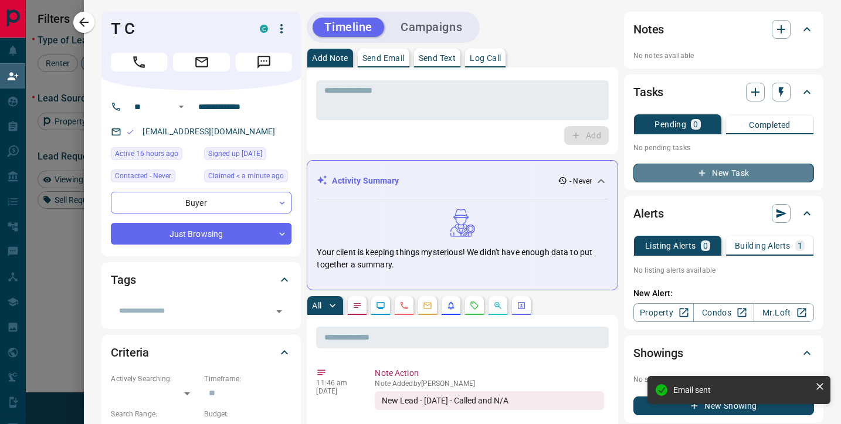
click at [752, 174] on button "New Task" at bounding box center [723, 173] width 181 height 19
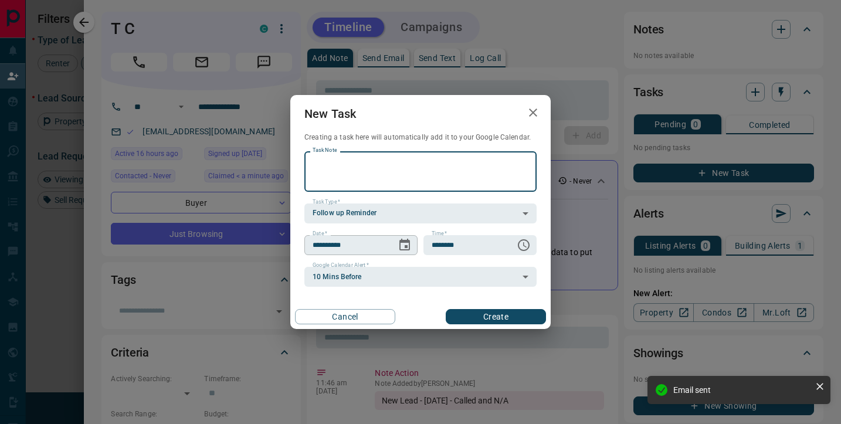
click at [403, 246] on icon "Choose date, selected date is Aug 16, 2025" at bounding box center [404, 245] width 14 height 14
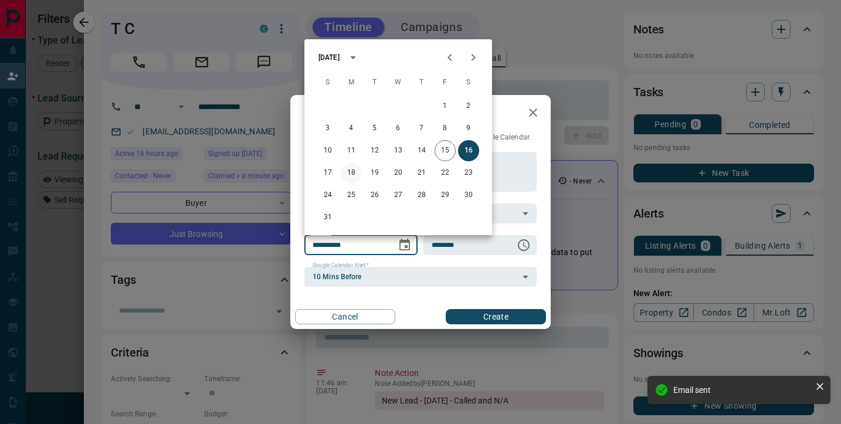
click at [351, 174] on button "18" at bounding box center [351, 172] width 21 height 21
type input "**********"
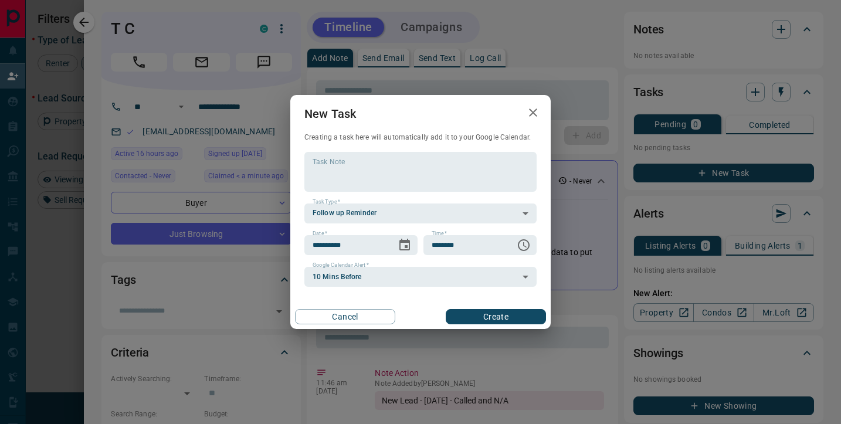
click at [481, 308] on div "Cancel Create" at bounding box center [420, 316] width 260 height 25
click at [481, 314] on button "Create" at bounding box center [496, 316] width 100 height 15
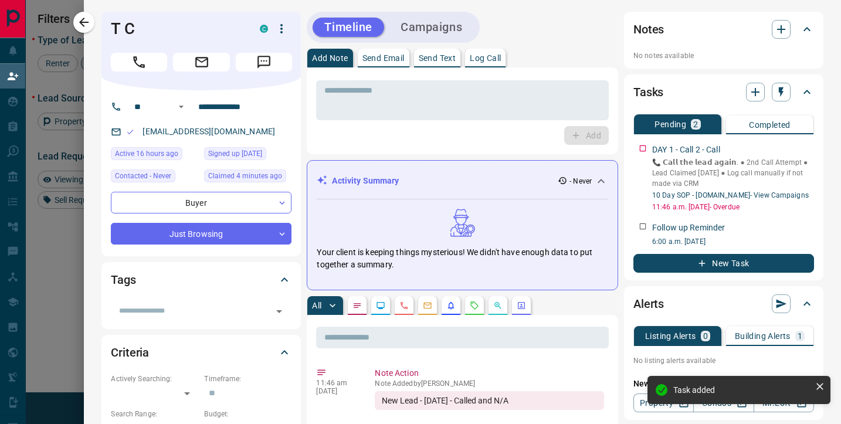
scroll to position [321, 599]
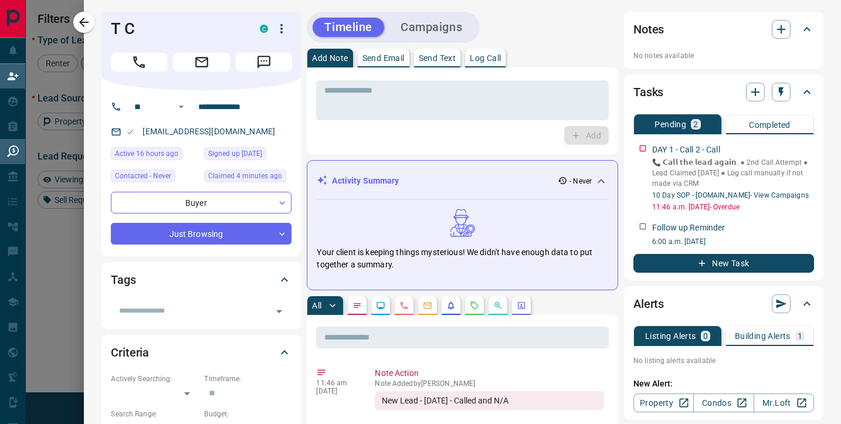
click at [84, 26] on icon "button" at bounding box center [83, 22] width 9 height 9
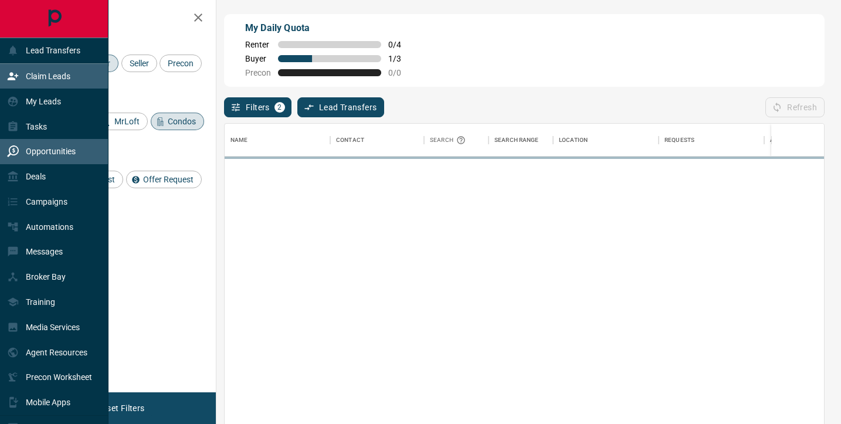
click at [27, 148] on p "Opportunities" at bounding box center [51, 151] width 50 height 9
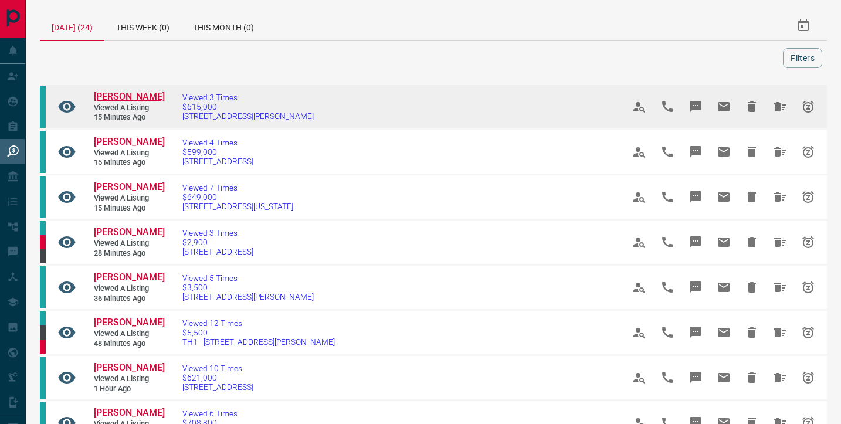
click at [125, 96] on span "[PERSON_NAME]" at bounding box center [129, 96] width 71 height 11
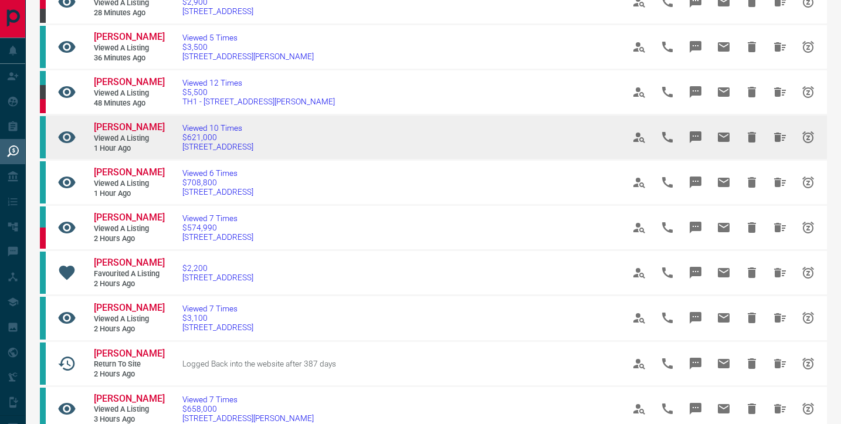
scroll to position [243, 0]
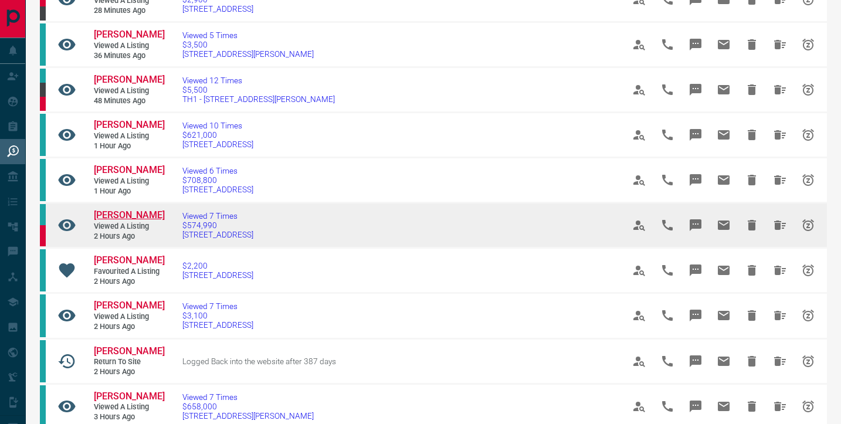
click at [134, 220] on span "[PERSON_NAME]" at bounding box center [129, 214] width 71 height 11
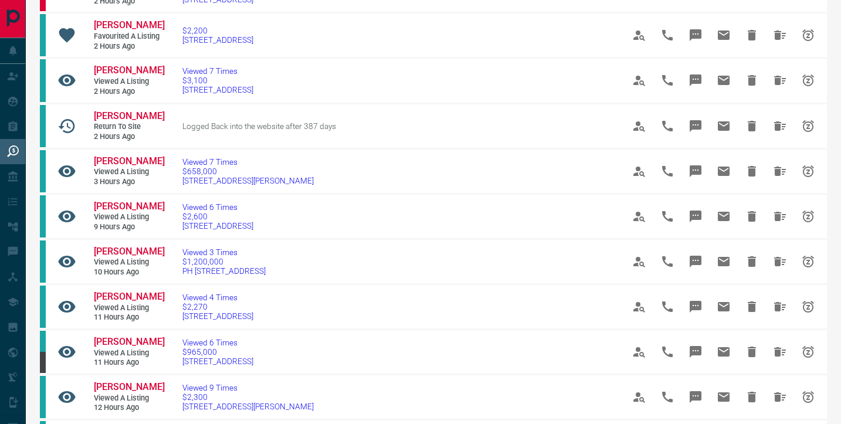
scroll to position [478, 0]
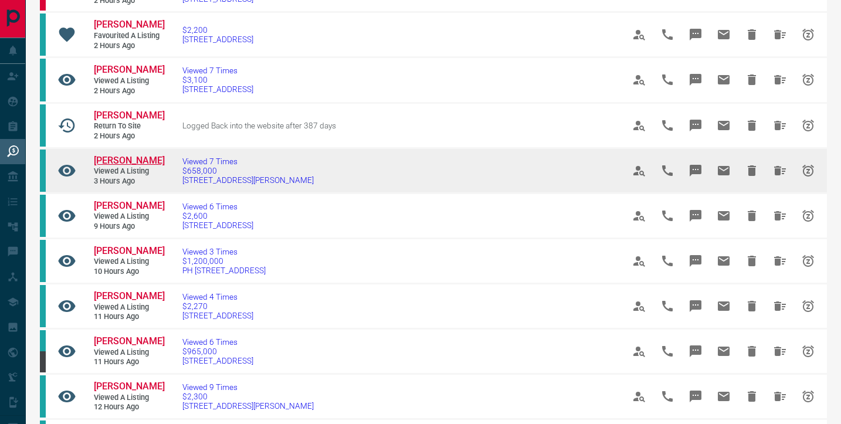
click at [125, 166] on span "[PERSON_NAME]" at bounding box center [129, 160] width 71 height 11
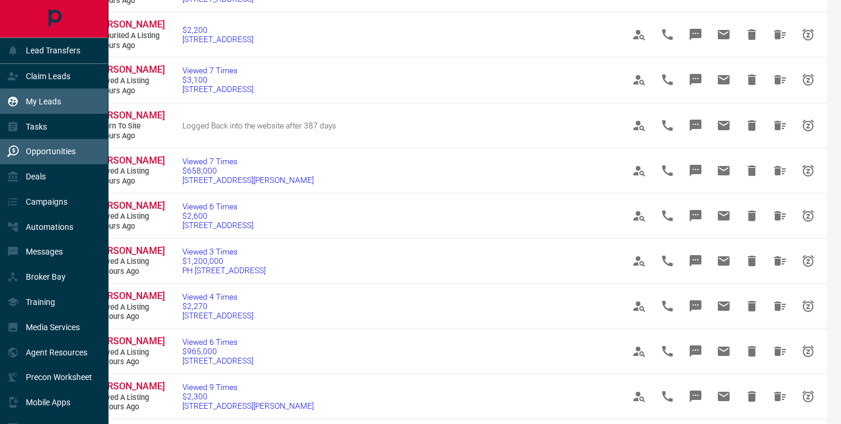
click at [34, 97] on p "My Leads" at bounding box center [43, 101] width 35 height 9
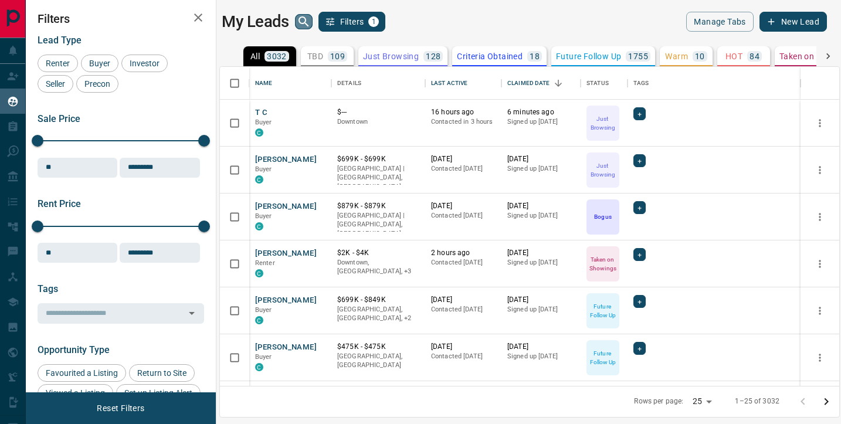
click at [300, 16] on icon "search button" at bounding box center [304, 22] width 14 height 14
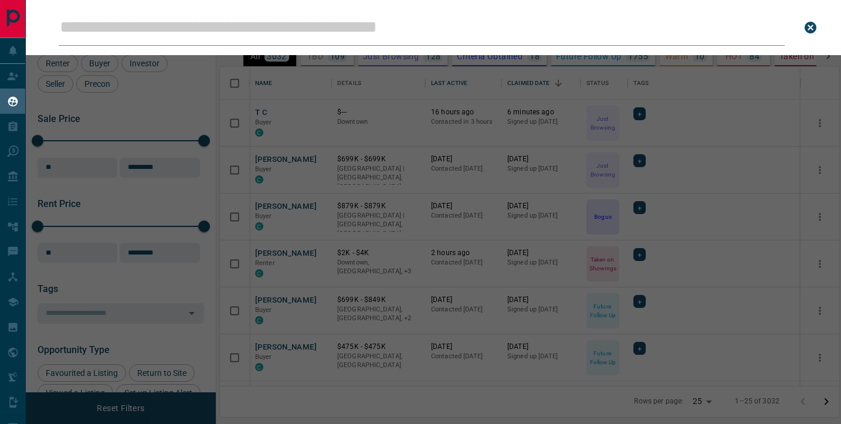
scroll to position [319, 619]
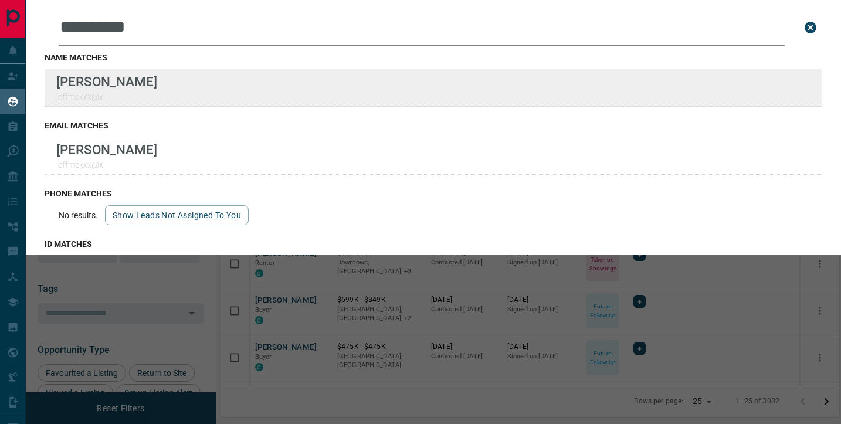
type input "**********"
click at [0, 0] on div "**********" at bounding box center [420, 204] width 841 height 409
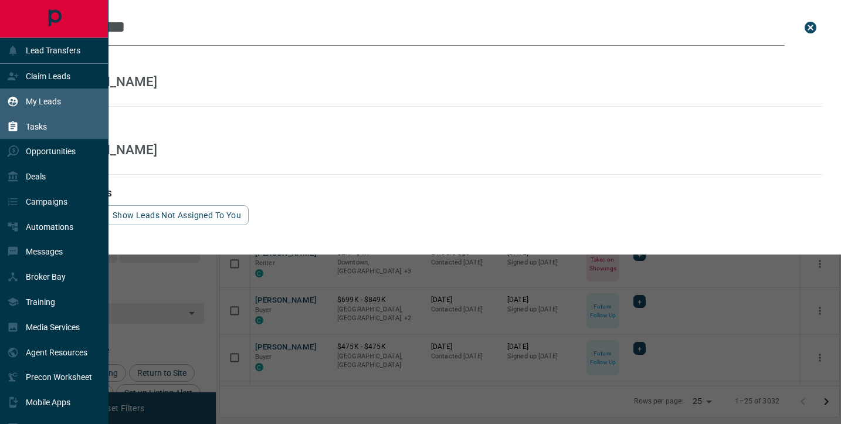
click at [30, 130] on p "Tasks" at bounding box center [36, 126] width 21 height 9
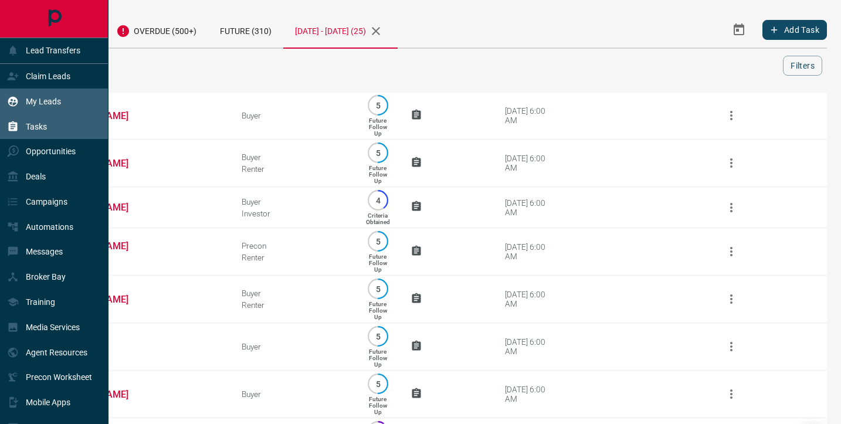
click at [33, 99] on p "My Leads" at bounding box center [43, 101] width 35 height 9
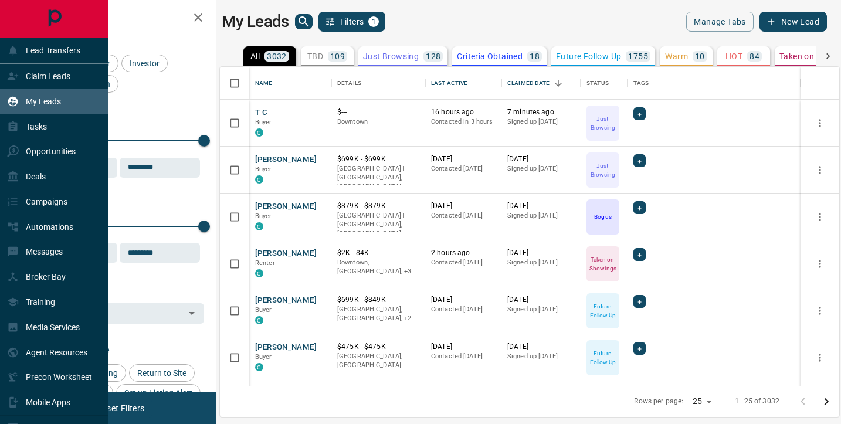
scroll to position [319, 619]
click at [44, 80] on p "Claim Leads" at bounding box center [48, 76] width 45 height 9
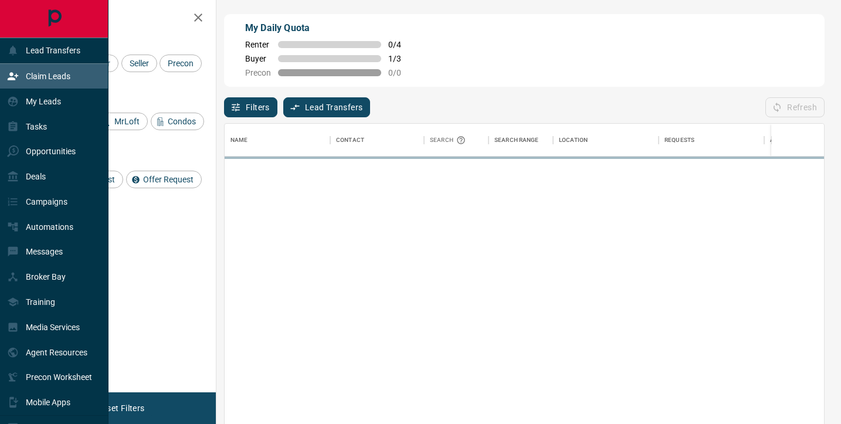
scroll to position [321, 599]
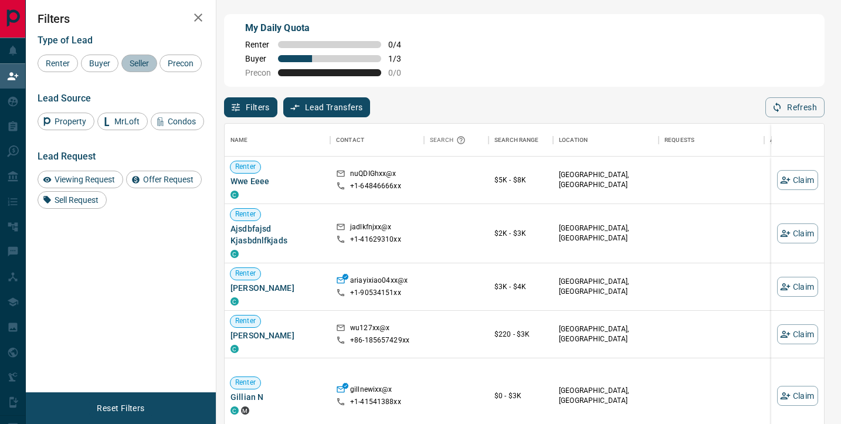
click at [134, 63] on span "Seller" at bounding box center [139, 63] width 28 height 9
click at [102, 66] on span "Buyer" at bounding box center [99, 63] width 29 height 9
click at [66, 63] on span "Renter" at bounding box center [58, 63] width 32 height 9
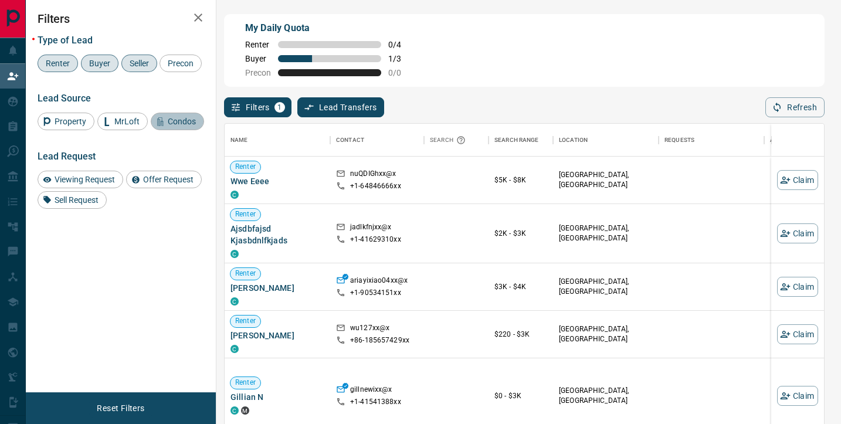
click at [169, 126] on span "Condos" at bounding box center [182, 121] width 36 height 9
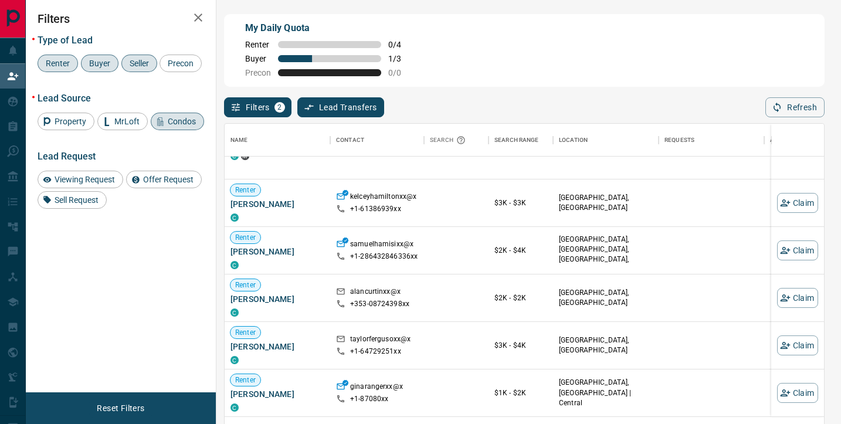
scroll to position [0, 0]
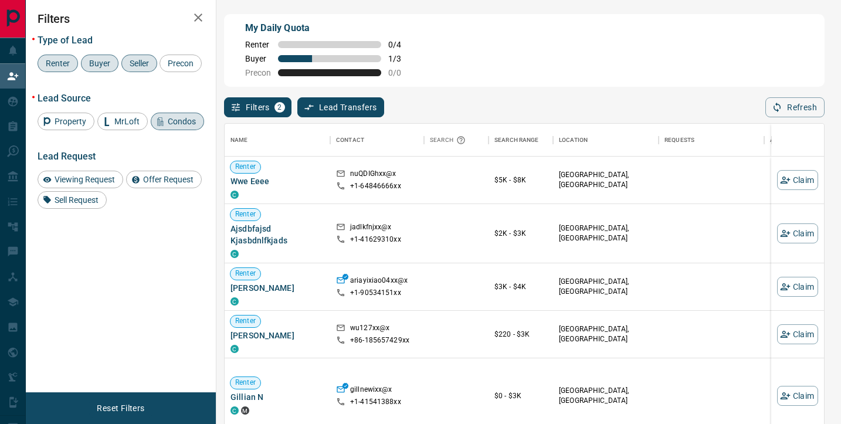
click at [90, 62] on span "Buyer" at bounding box center [99, 63] width 29 height 9
click at [137, 59] on span "Seller" at bounding box center [139, 63] width 28 height 9
click at [165, 130] on div "Condos" at bounding box center [177, 122] width 53 height 18
click at [162, 184] on span "Offer Request" at bounding box center [168, 179] width 59 height 9
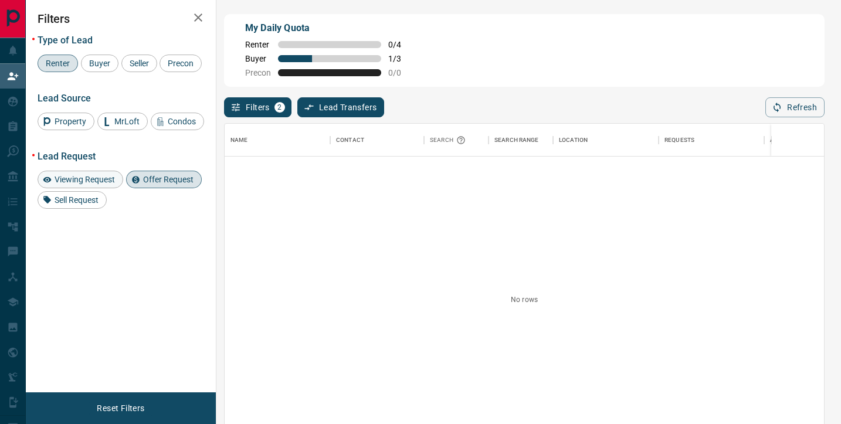
click at [90, 184] on span "Viewing Request" at bounding box center [84, 179] width 69 height 9
click at [157, 184] on span "Offer Request" at bounding box center [168, 179] width 59 height 9
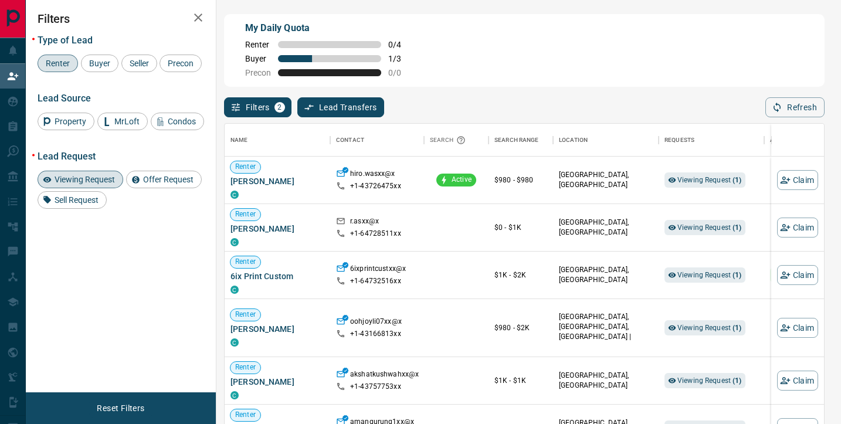
scroll to position [321, 599]
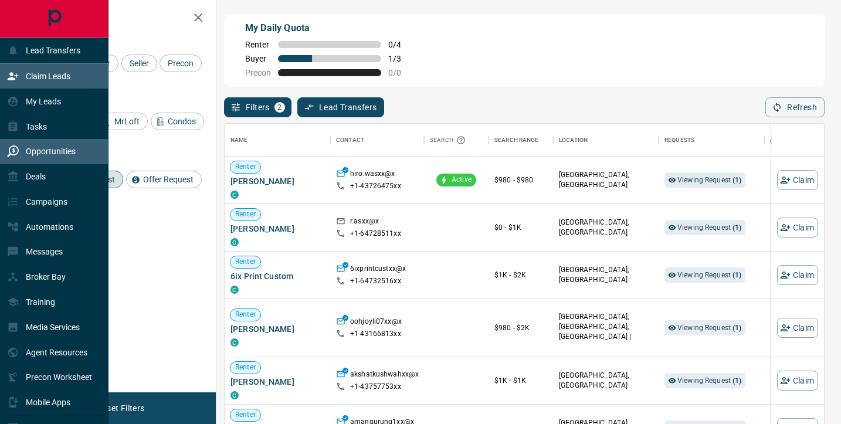
click at [39, 149] on p "Opportunities" at bounding box center [51, 151] width 50 height 9
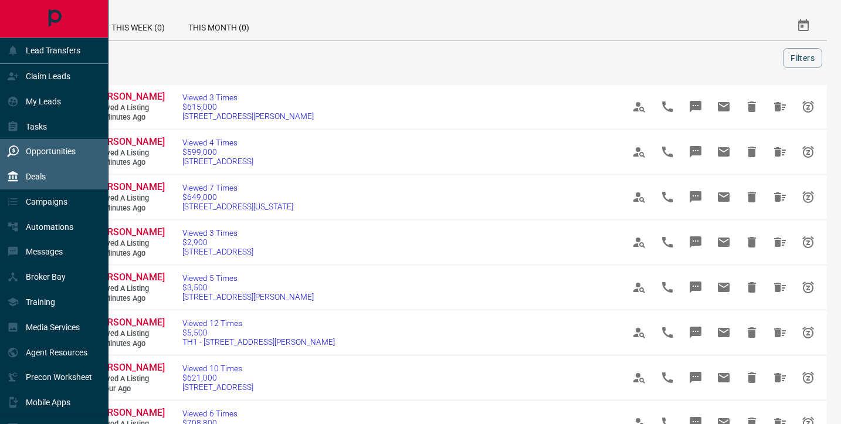
click at [48, 179] on div "Deals" at bounding box center [54, 176] width 108 height 25
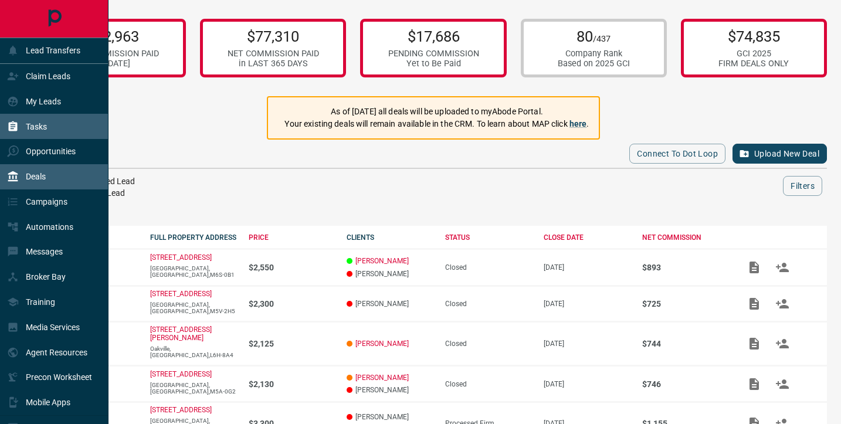
click at [18, 130] on icon at bounding box center [13, 127] width 12 height 12
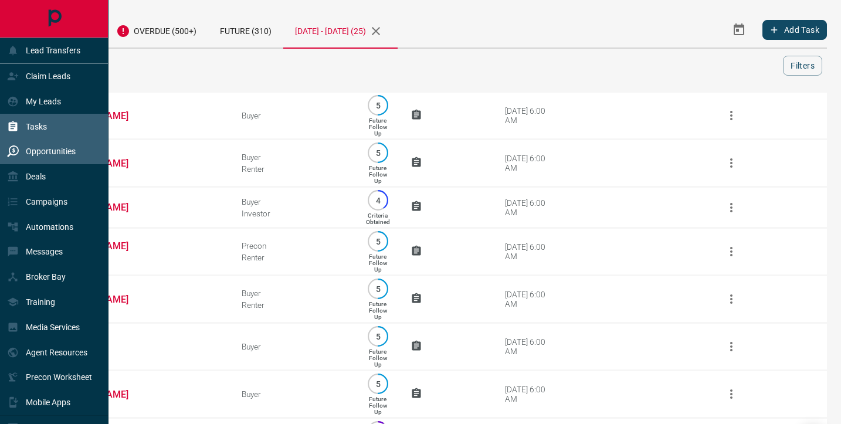
click at [30, 154] on p "Opportunities" at bounding box center [51, 151] width 50 height 9
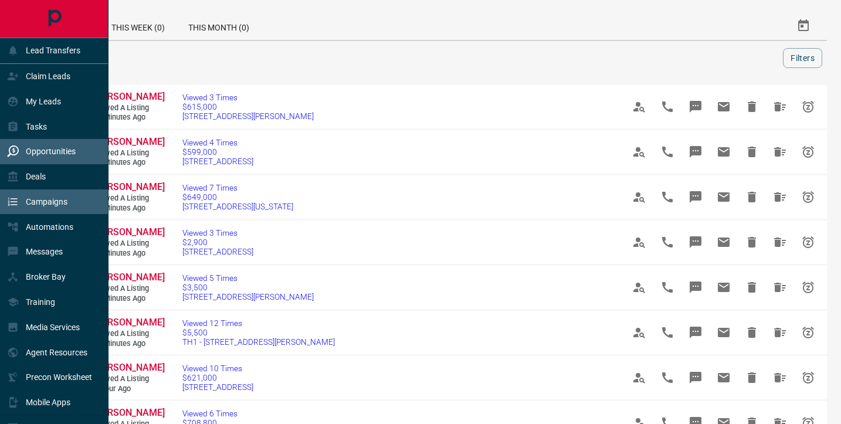
click at [40, 198] on p "Campaigns" at bounding box center [47, 201] width 42 height 9
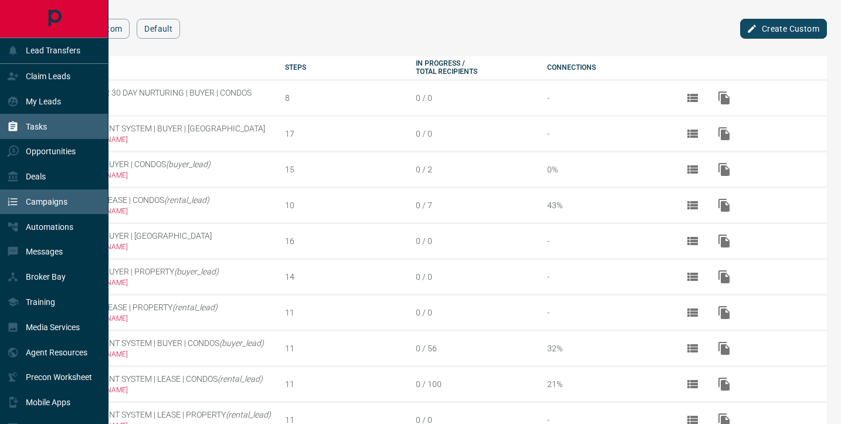
click at [19, 128] on div "Tasks" at bounding box center [27, 126] width 40 height 19
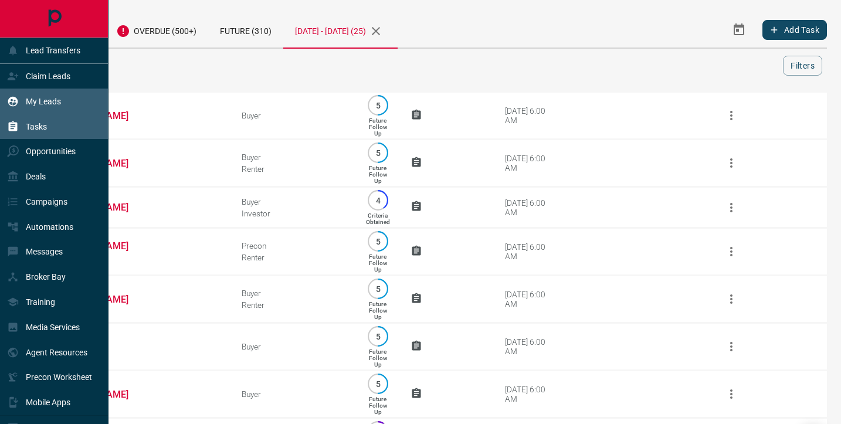
click at [38, 102] on p "My Leads" at bounding box center [43, 101] width 35 height 9
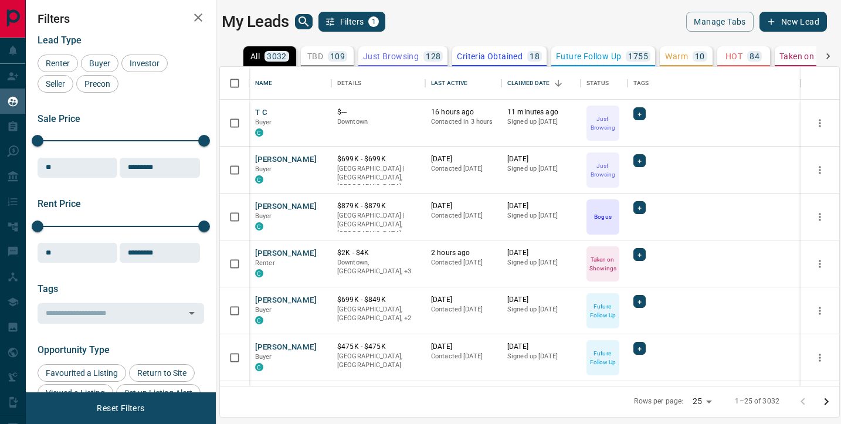
scroll to position [319, 619]
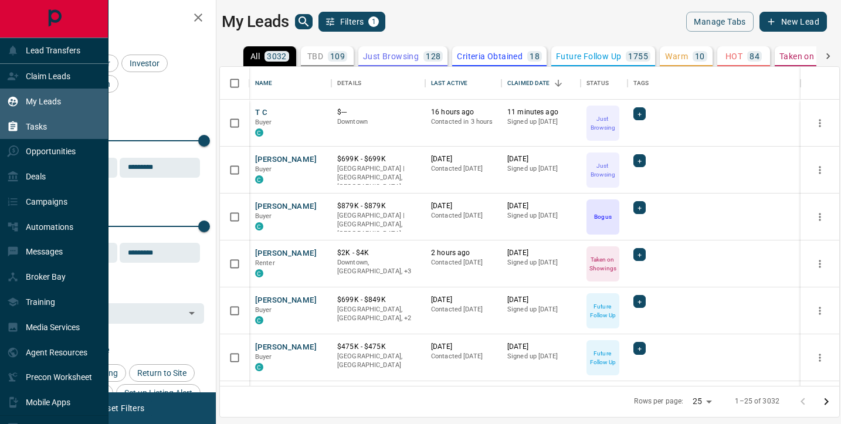
click at [29, 128] on p "Tasks" at bounding box center [36, 126] width 21 height 9
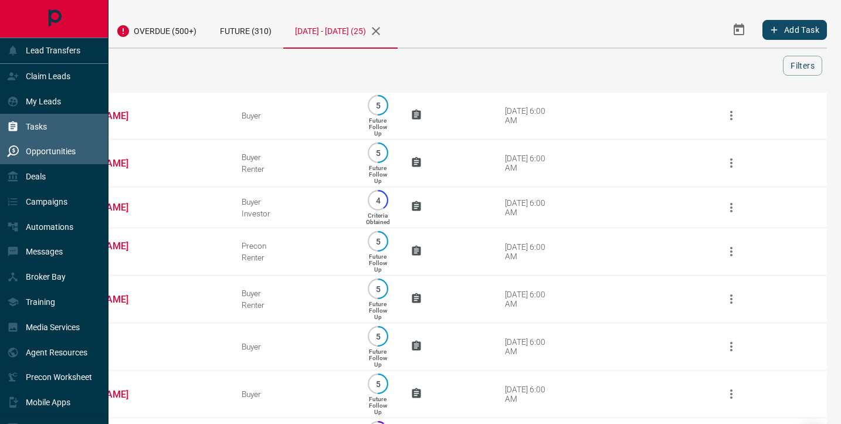
click at [42, 157] on div "Opportunities" at bounding box center [41, 151] width 69 height 19
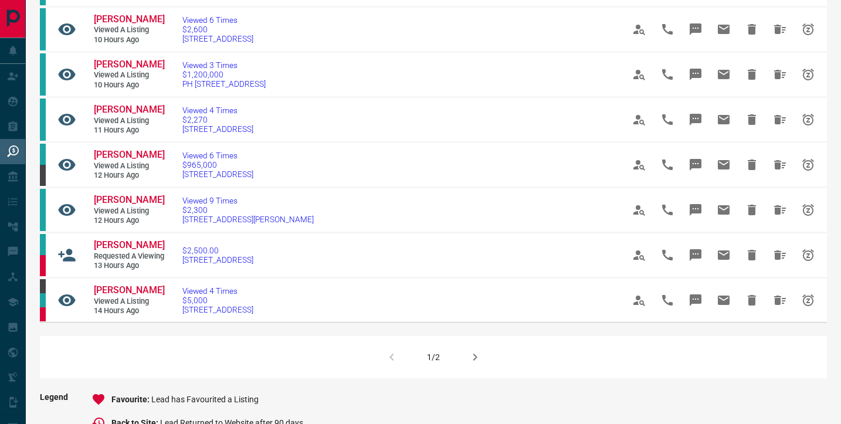
scroll to position [665, 0]
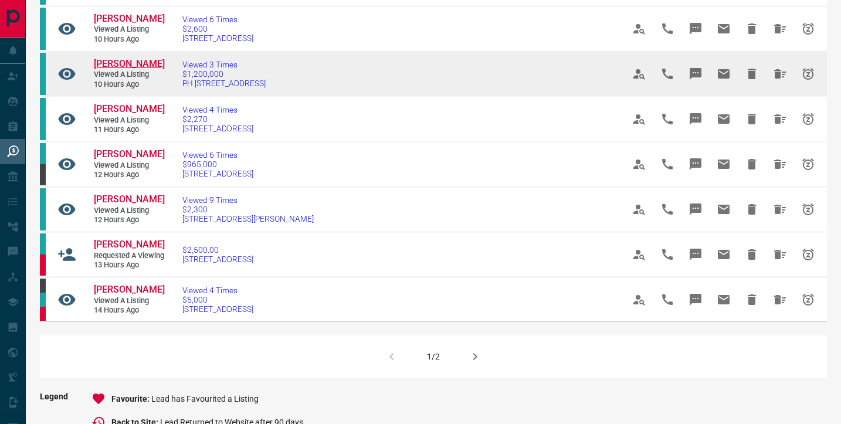
click at [114, 69] on span "[PERSON_NAME]" at bounding box center [129, 63] width 71 height 11
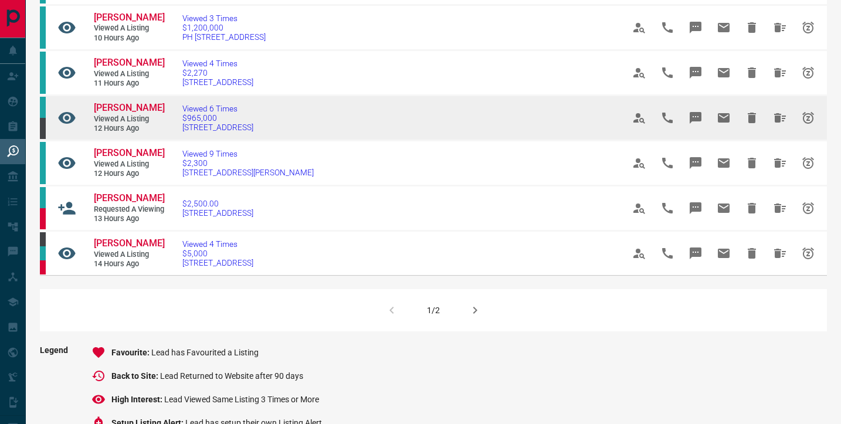
scroll to position [727, 0]
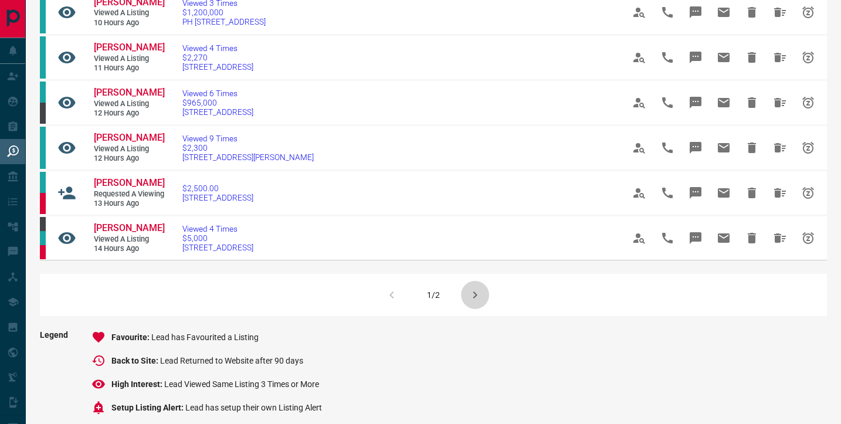
click at [472, 302] on icon "button" at bounding box center [475, 295] width 14 height 14
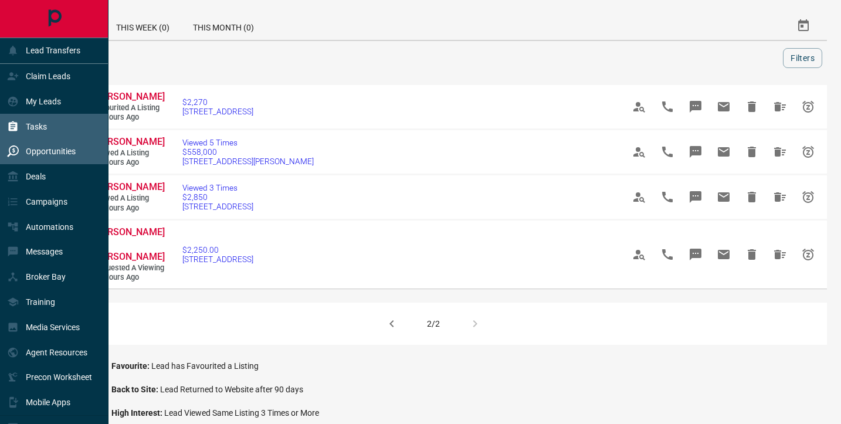
click at [20, 122] on div "Tasks" at bounding box center [27, 126] width 40 height 19
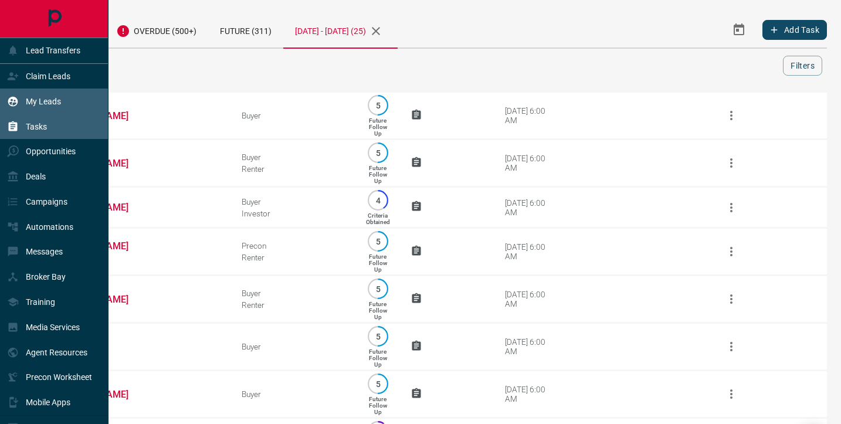
click at [33, 110] on div "My Leads" at bounding box center [34, 100] width 54 height 19
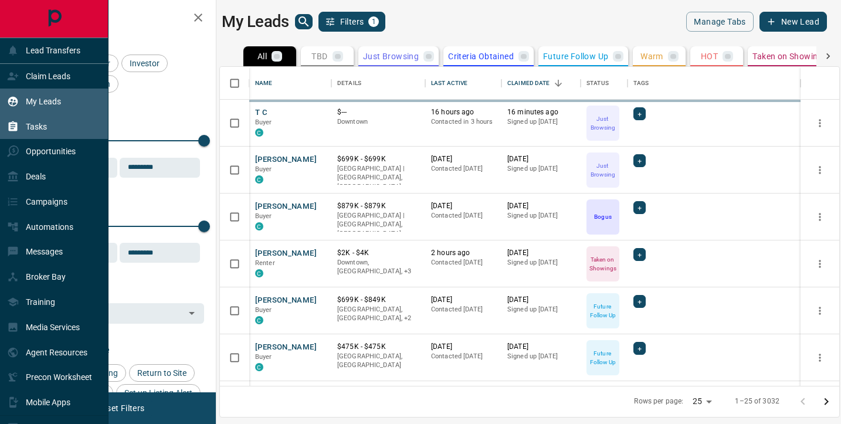
scroll to position [319, 619]
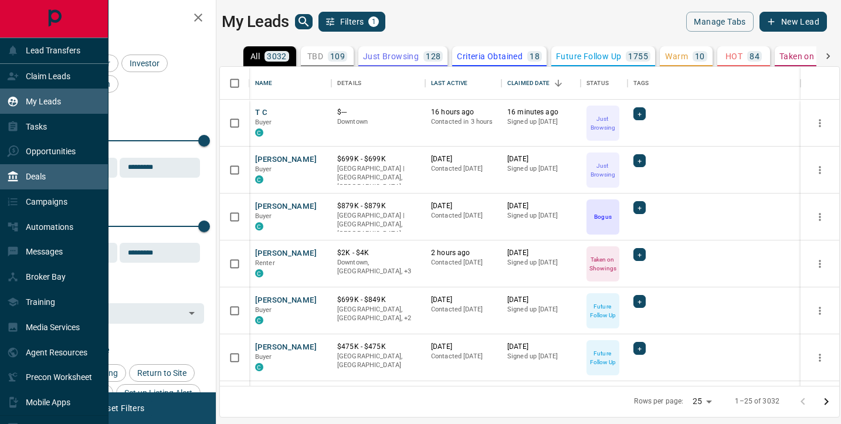
click at [43, 178] on p "Deals" at bounding box center [36, 176] width 20 height 9
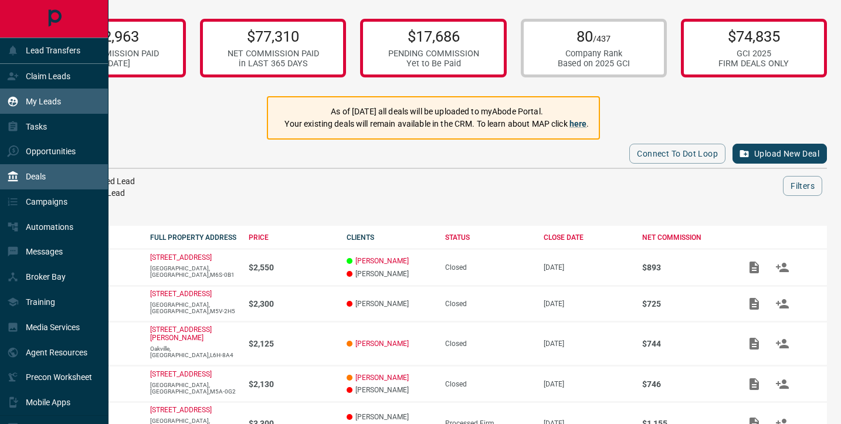
click at [35, 101] on p "My Leads" at bounding box center [43, 101] width 35 height 9
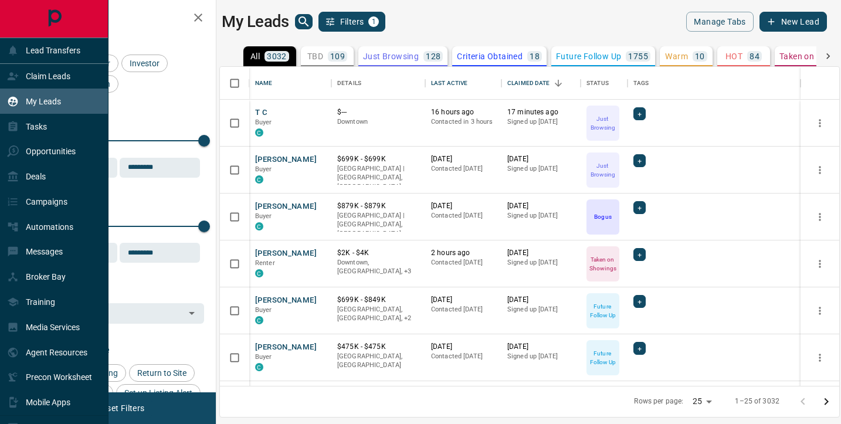
scroll to position [319, 619]
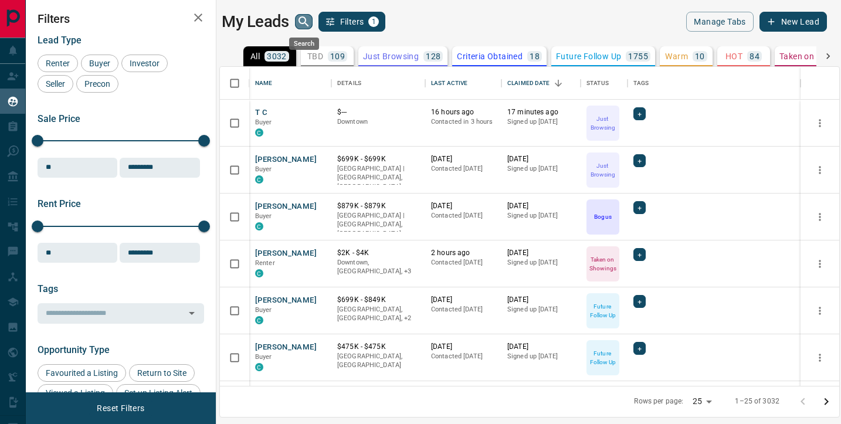
click at [307, 18] on icon "search button" at bounding box center [304, 22] width 14 height 14
